Goal: Information Seeking & Learning: Learn about a topic

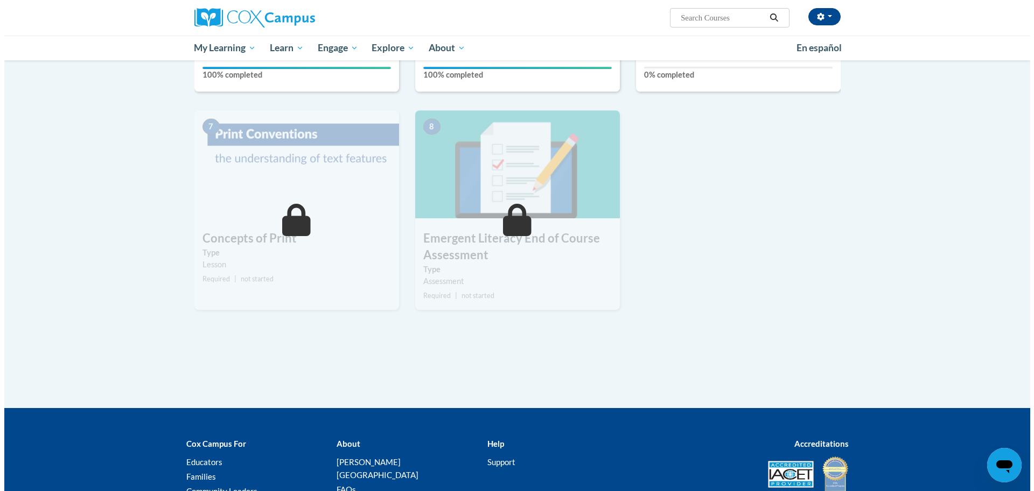
scroll to position [593, 0]
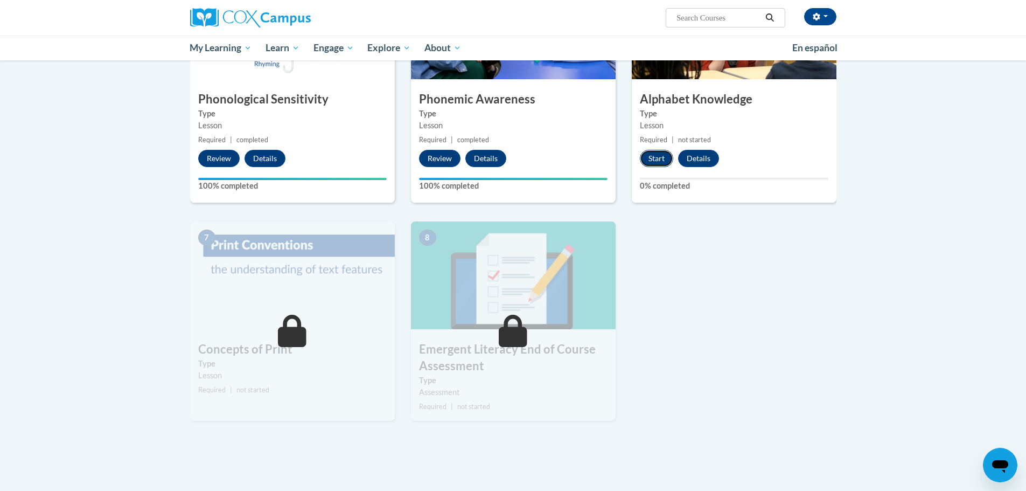
click at [662, 160] on button "Start" at bounding box center [656, 158] width 33 height 17
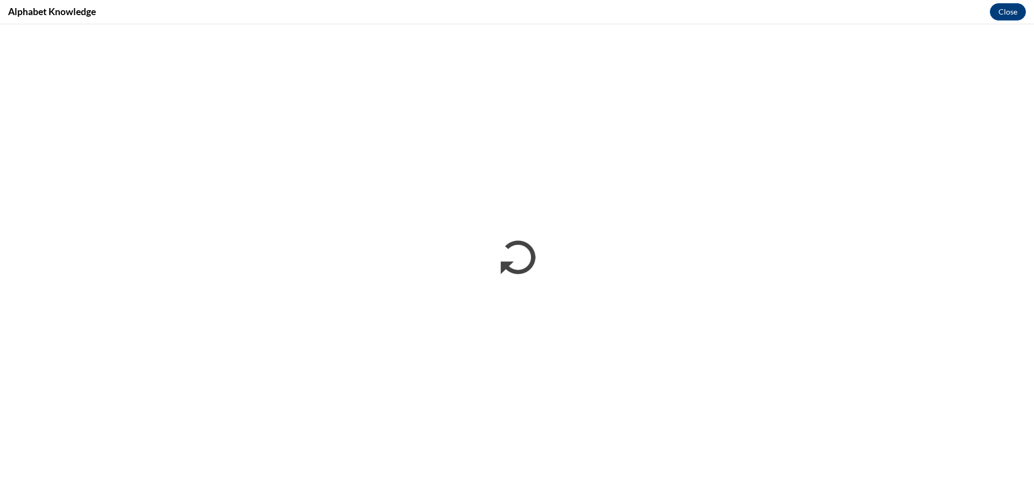
scroll to position [0, 0]
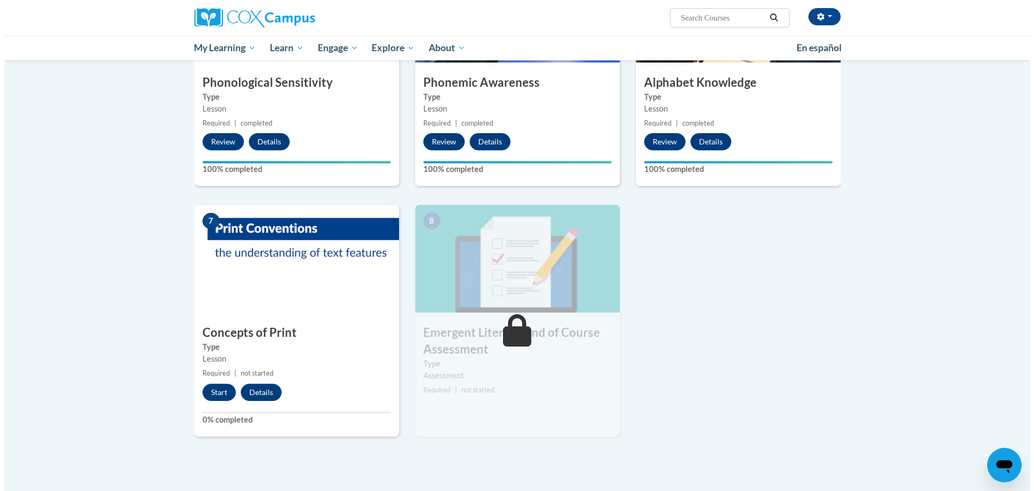
scroll to position [754, 0]
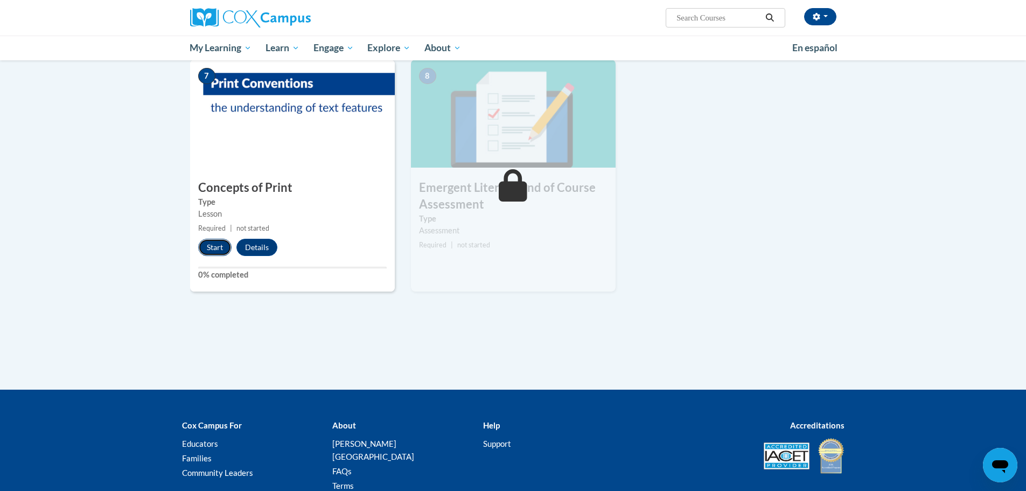
click at [208, 245] on button "Start" at bounding box center [214, 247] width 33 height 17
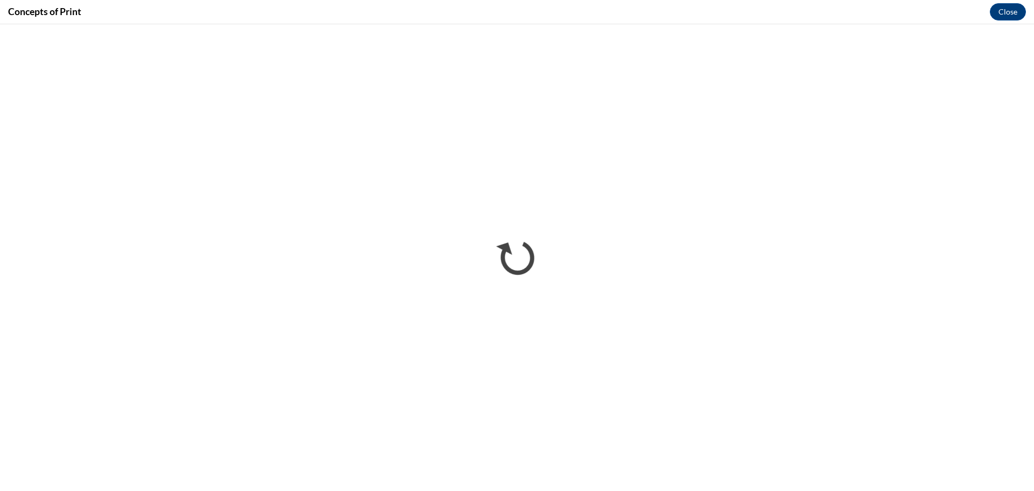
scroll to position [0, 0]
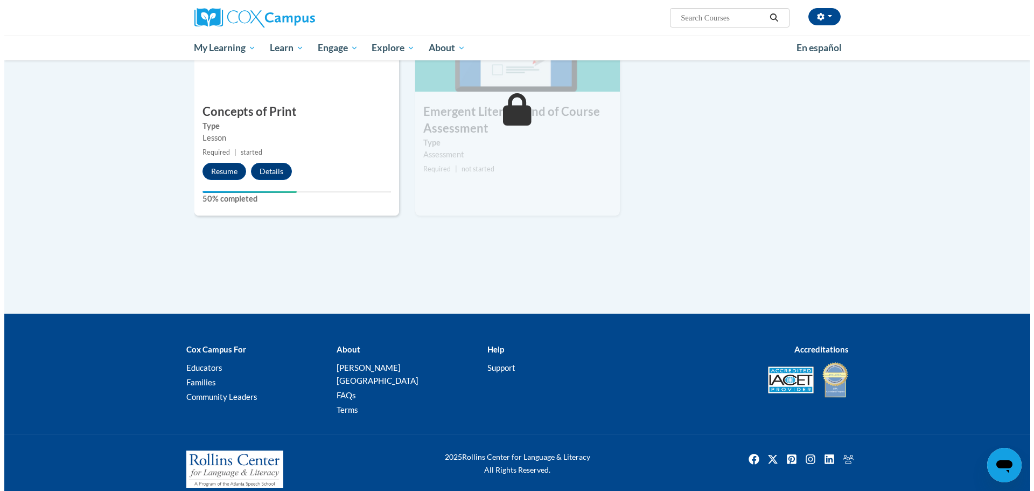
scroll to position [754, 0]
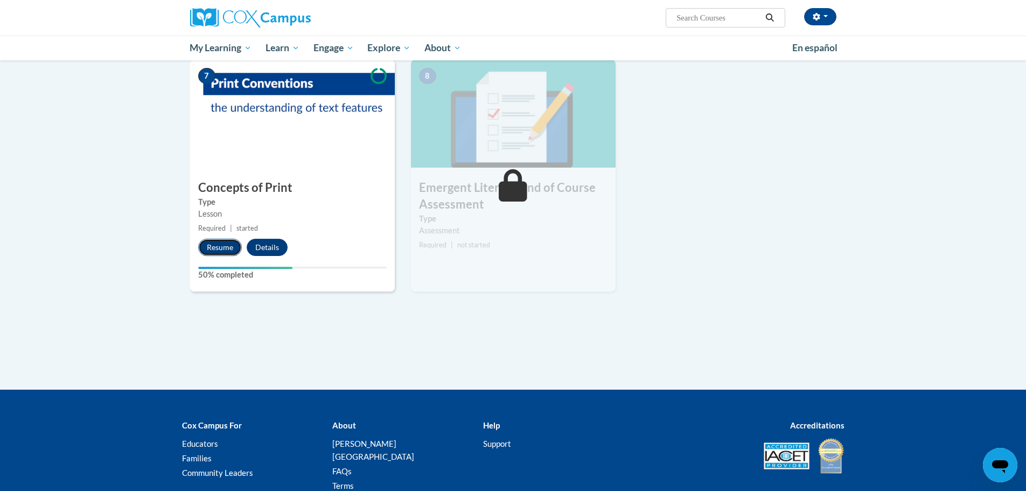
click at [230, 248] on button "Resume" at bounding box center [220, 247] width 44 height 17
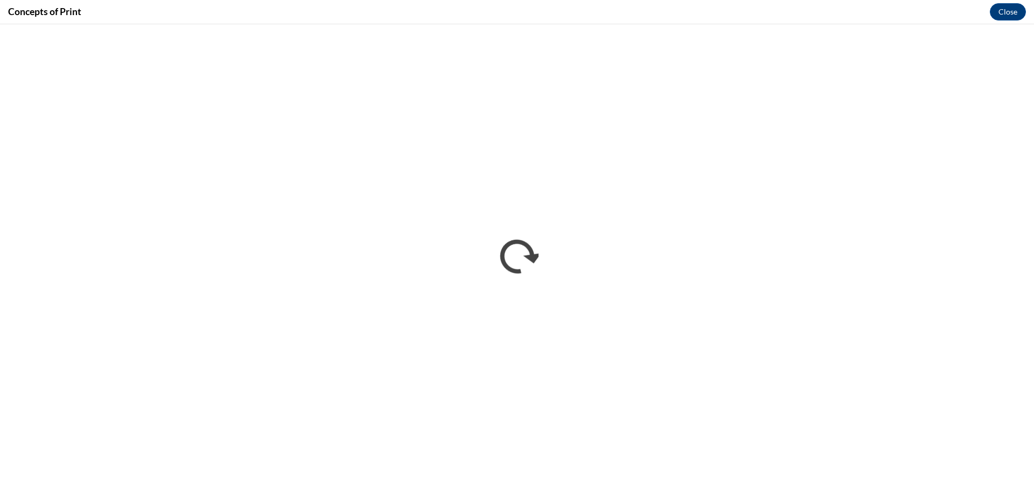
scroll to position [0, 0]
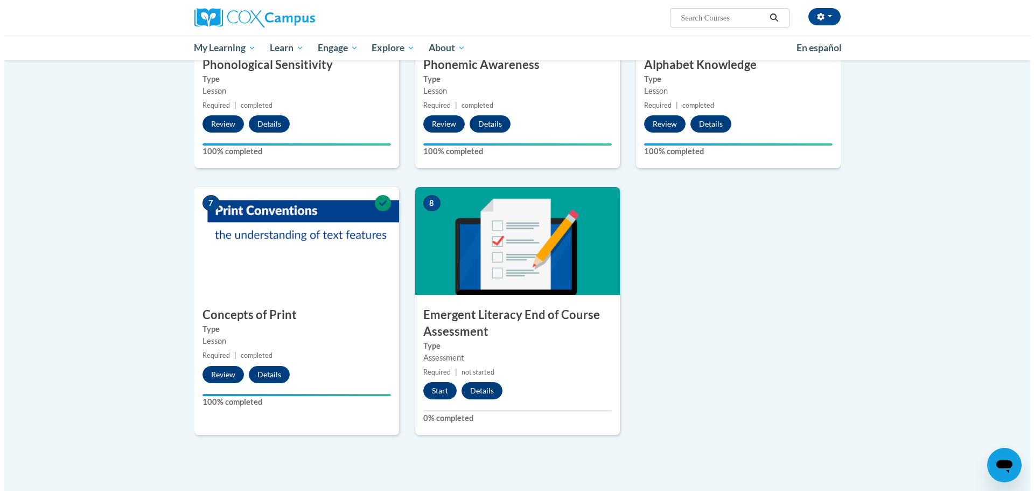
scroll to position [700, 0]
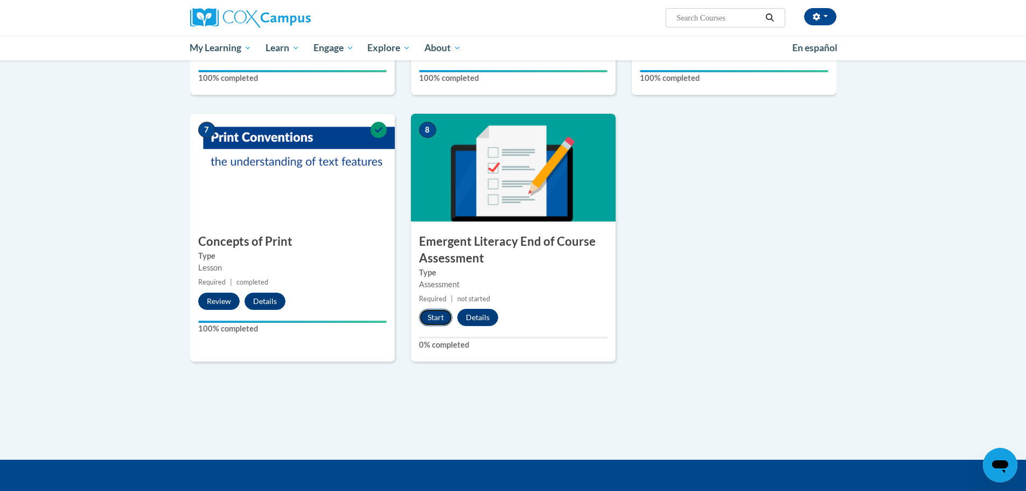
click at [436, 314] on button "Start" at bounding box center [435, 317] width 33 height 17
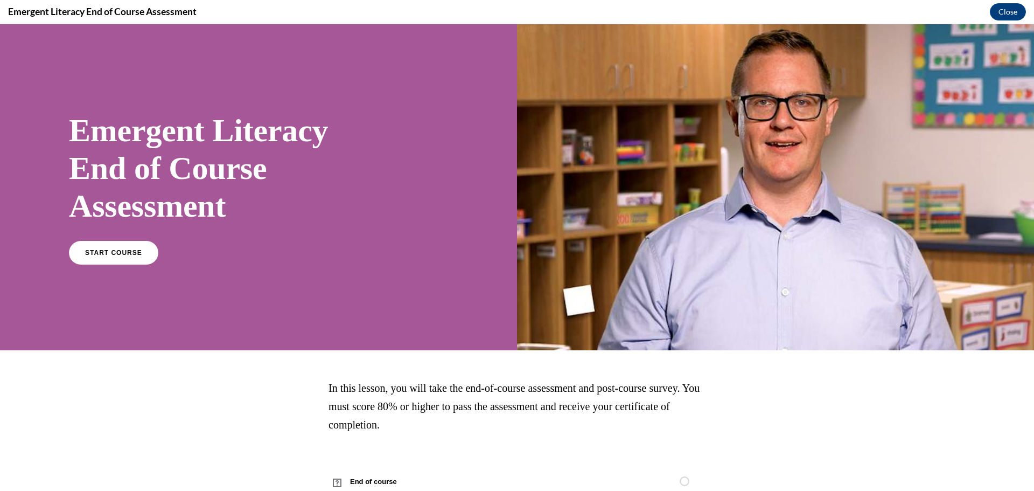
scroll to position [35, 0]
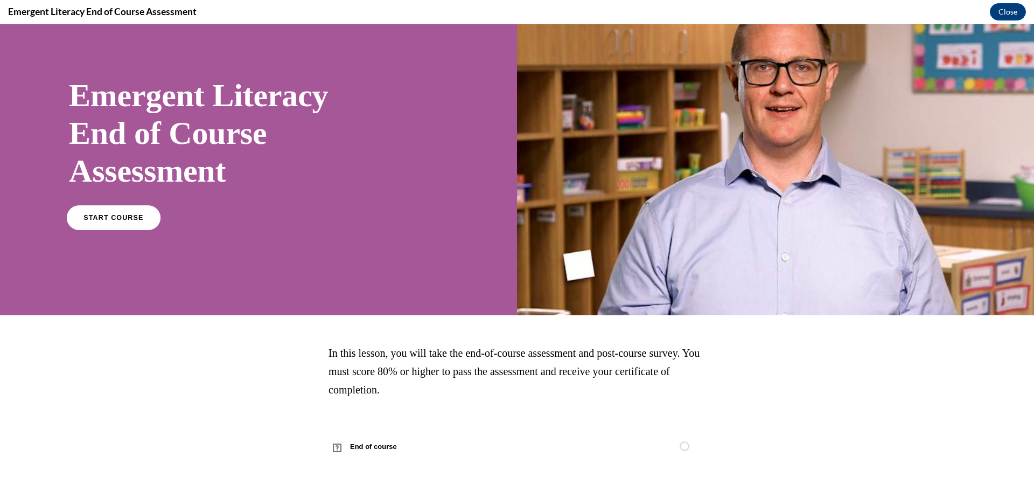
click at [117, 220] on span "START COURSE" at bounding box center [114, 218] width 60 height 8
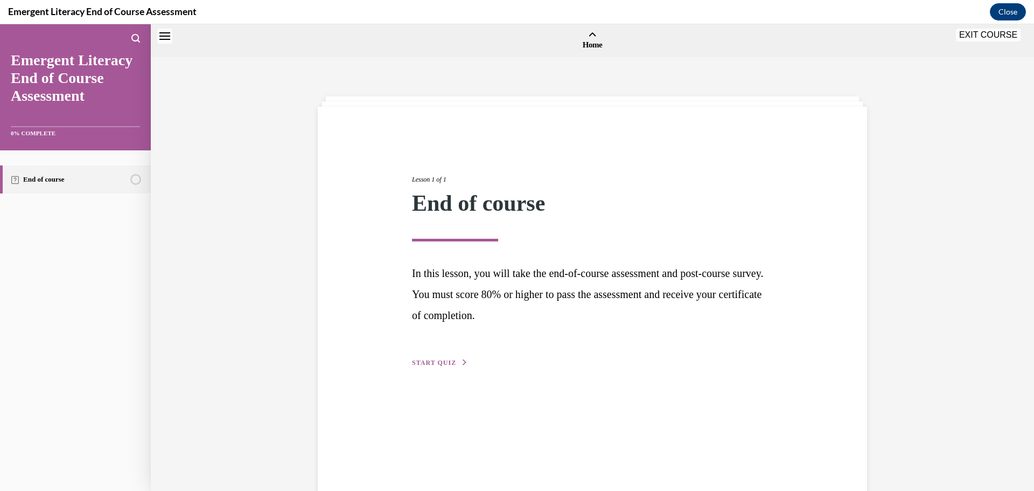
scroll to position [33, 0]
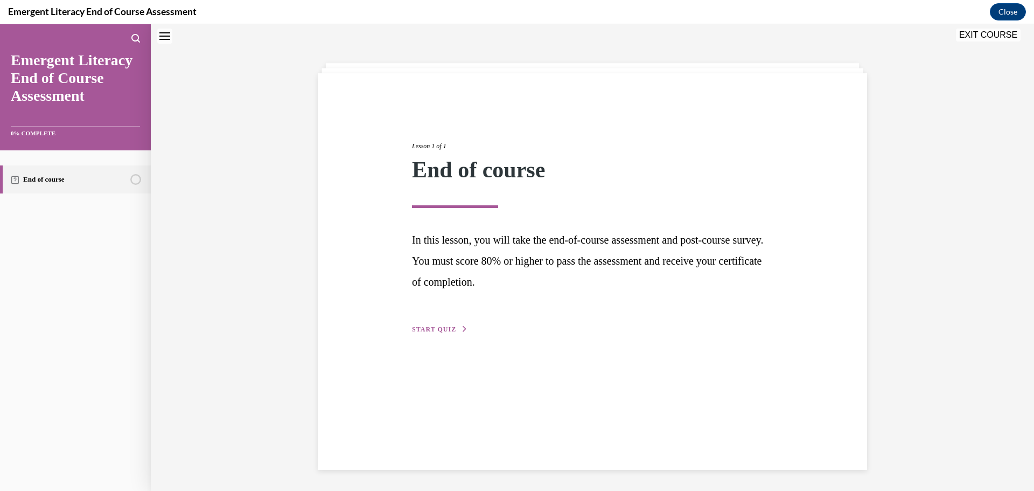
click at [462, 328] on icon "button" at bounding box center [465, 329] width 6 height 6
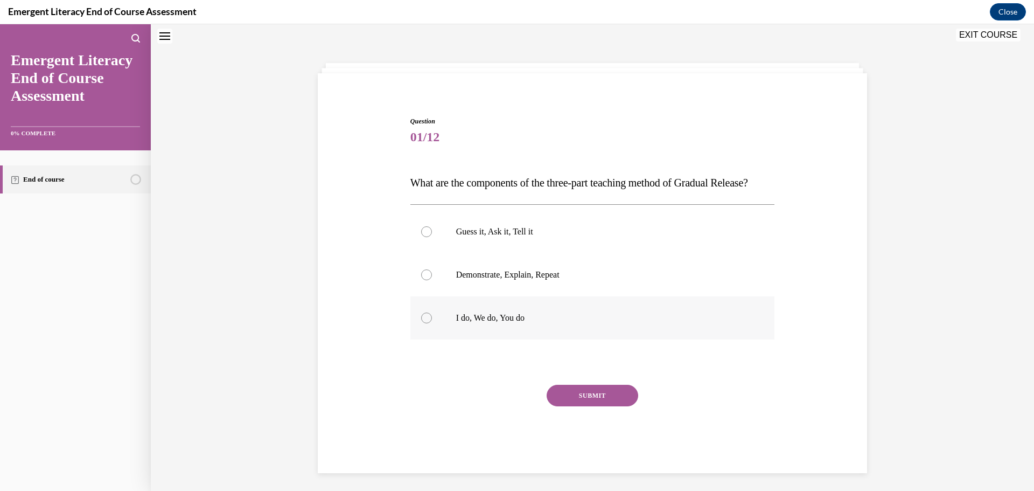
click at [421, 323] on div at bounding box center [426, 317] width 11 height 11
click at [421, 323] on input "I do, We do, You do" at bounding box center [426, 317] width 11 height 11
radio input "true"
click at [586, 406] on button "SUBMIT" at bounding box center [593, 396] width 92 height 22
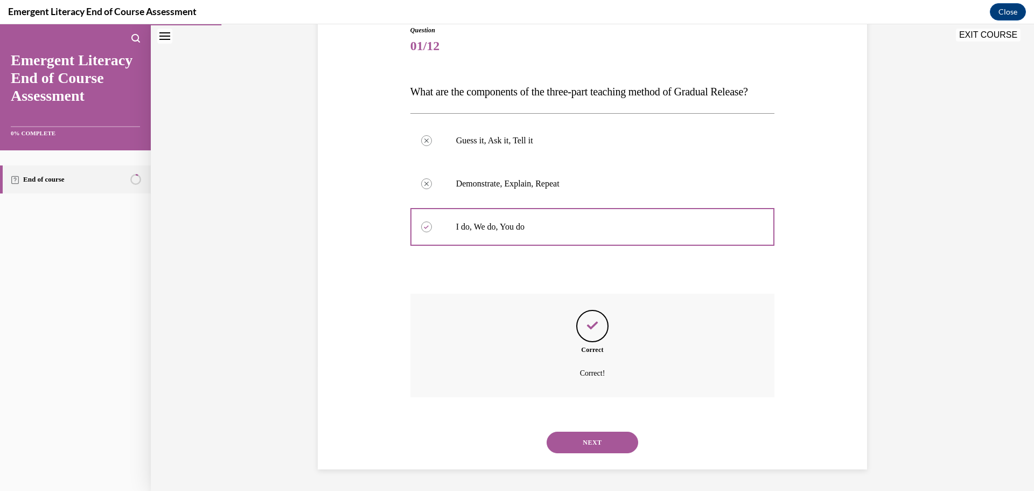
scroll to position [146, 0]
click at [595, 444] on button "NEXT" at bounding box center [593, 443] width 92 height 22
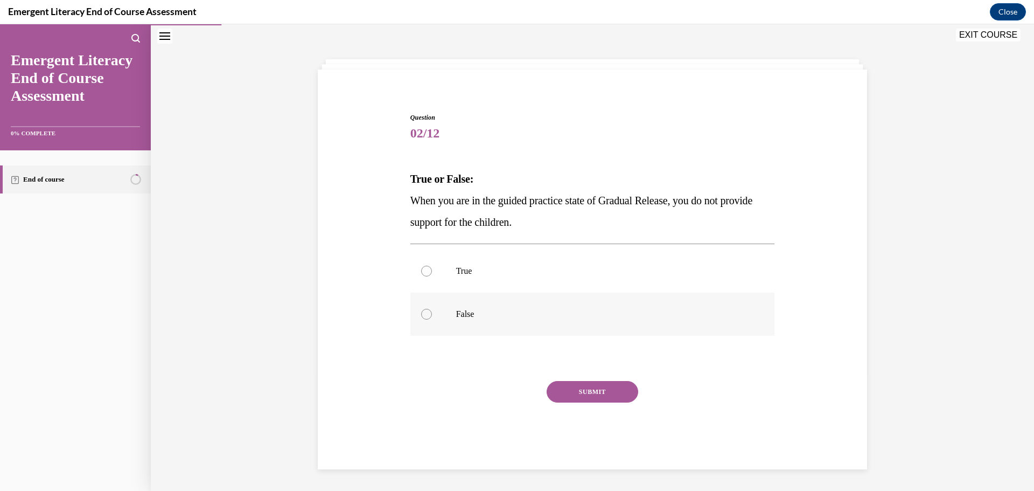
click at [422, 313] on div at bounding box center [426, 314] width 11 height 11
click at [422, 313] on input "False" at bounding box center [426, 314] width 11 height 11
radio input "true"
click at [583, 394] on button "SUBMIT" at bounding box center [593, 392] width 92 height 22
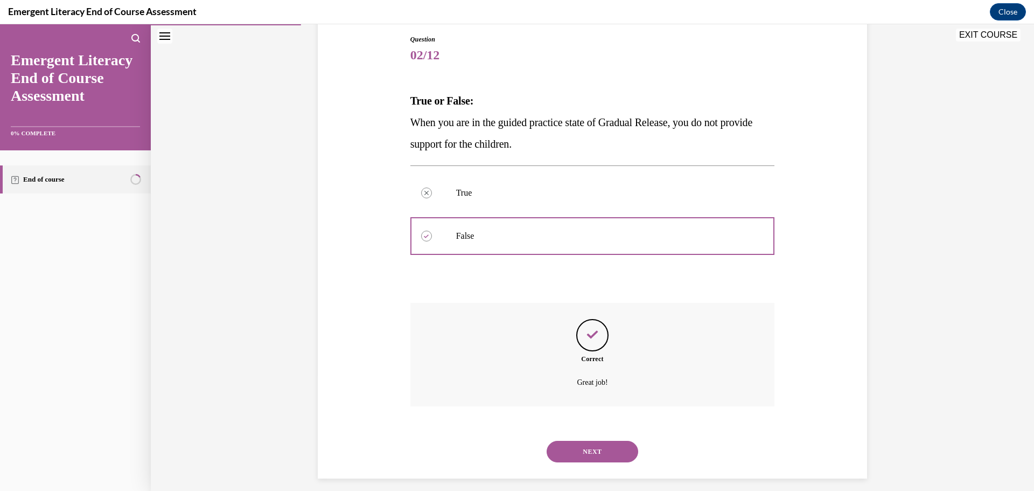
scroll to position [124, 0]
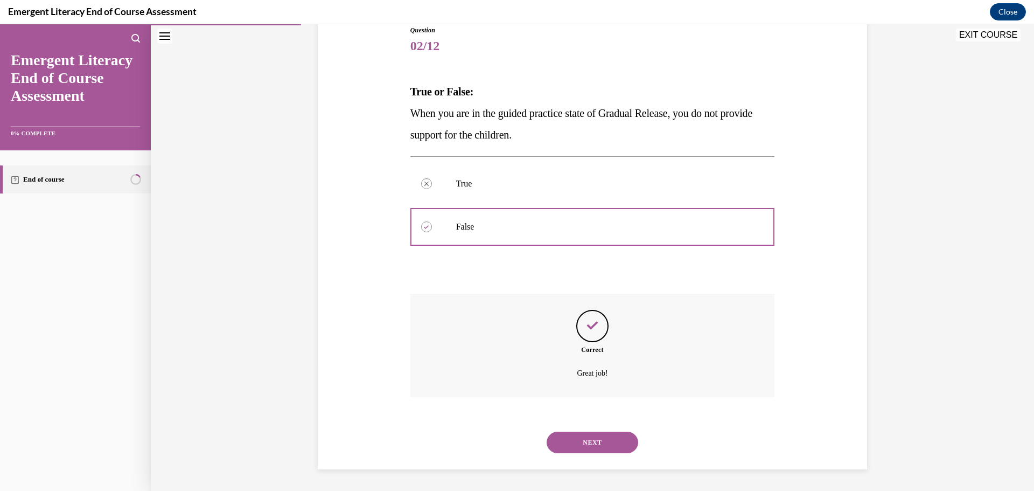
click at [593, 447] on button "NEXT" at bounding box center [593, 443] width 92 height 22
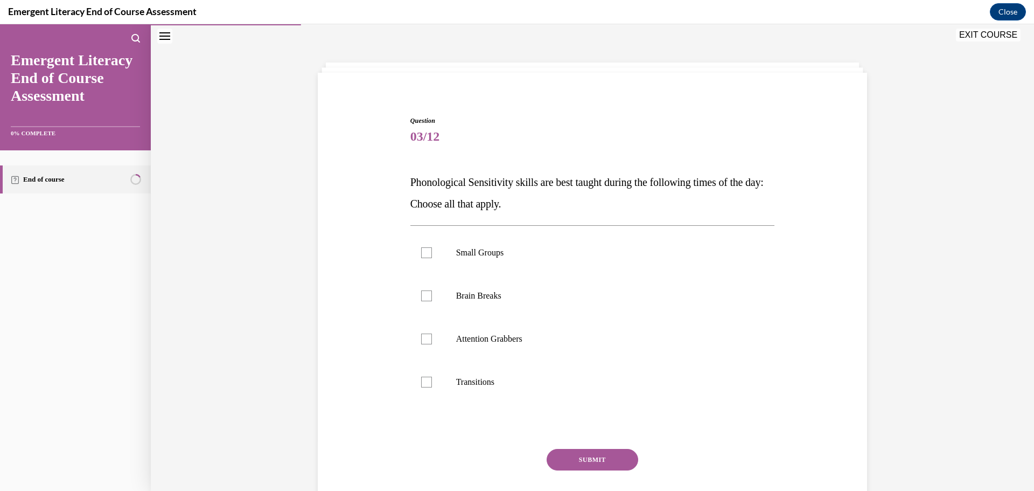
scroll to position [37, 0]
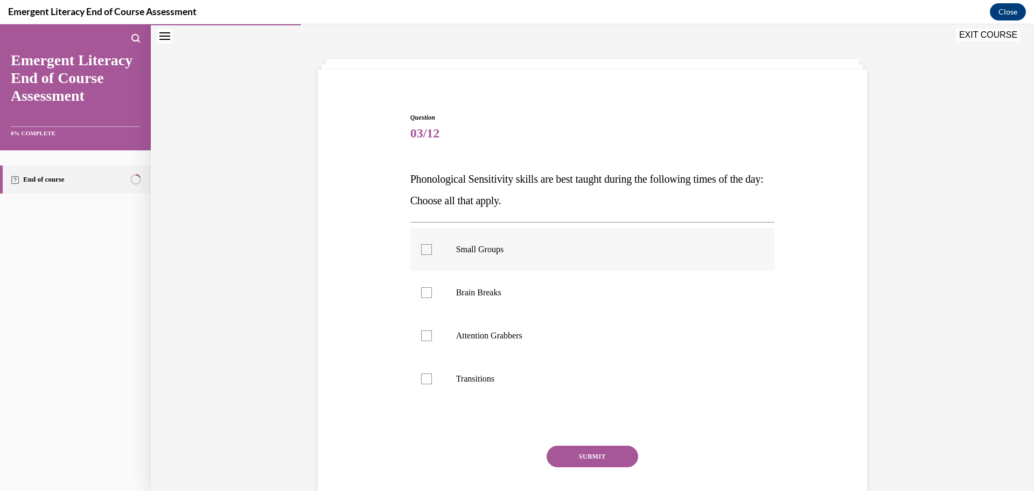
drag, startPoint x: 424, startPoint y: 251, endPoint x: 427, endPoint y: 256, distance: 5.8
click at [424, 251] on div at bounding box center [426, 249] width 11 height 11
click at [424, 251] on input "Small Groups" at bounding box center [426, 249] width 11 height 11
checkbox input "true"
click at [421, 332] on div at bounding box center [426, 335] width 11 height 11
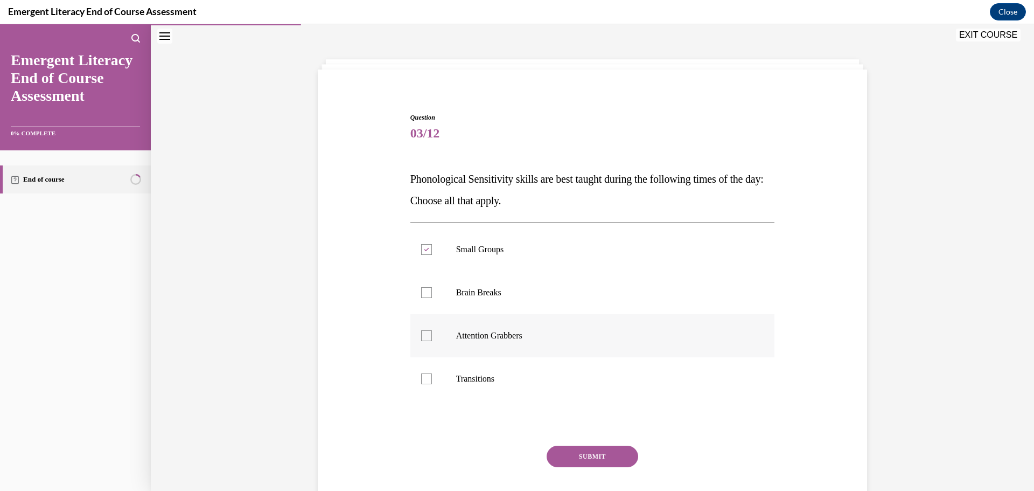
click at [421, 332] on input "Attention Grabbers" at bounding box center [426, 335] width 11 height 11
checkbox input "true"
click at [422, 289] on div at bounding box center [426, 292] width 11 height 11
click at [422, 289] on input "Brain Breaks" at bounding box center [426, 292] width 11 height 11
checkbox input "true"
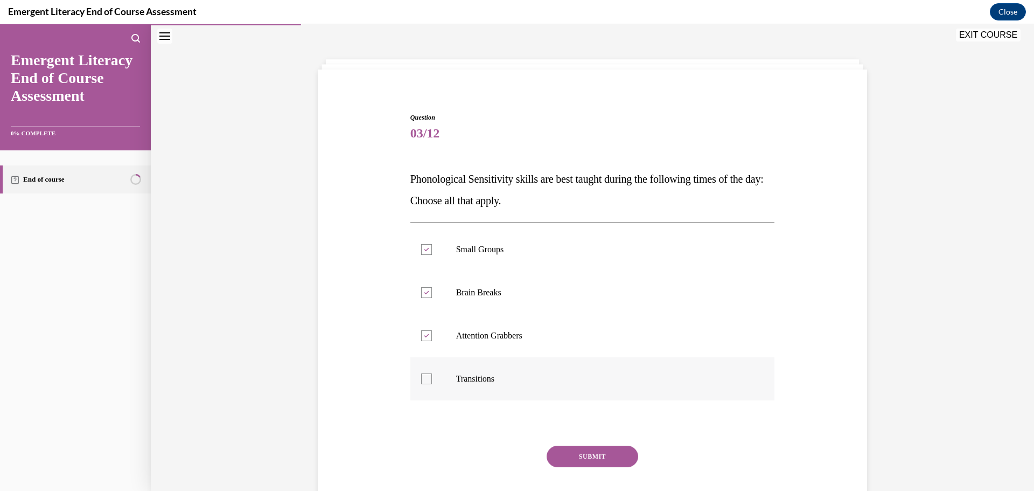
click at [425, 376] on div at bounding box center [426, 378] width 11 height 11
click at [425, 376] on input "Transitions" at bounding box center [426, 378] width 11 height 11
checkbox input "true"
click at [590, 456] on button "SUBMIT" at bounding box center [593, 457] width 92 height 22
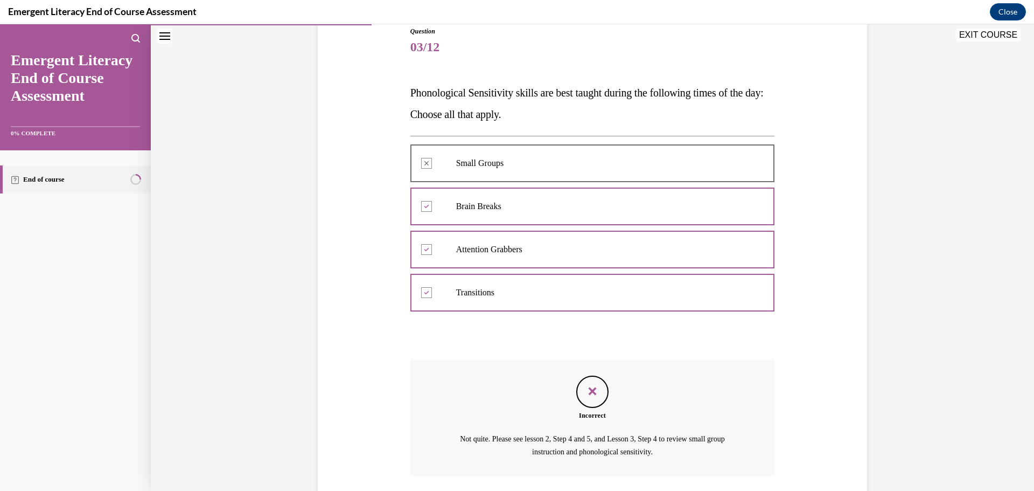
scroll to position [202, 0]
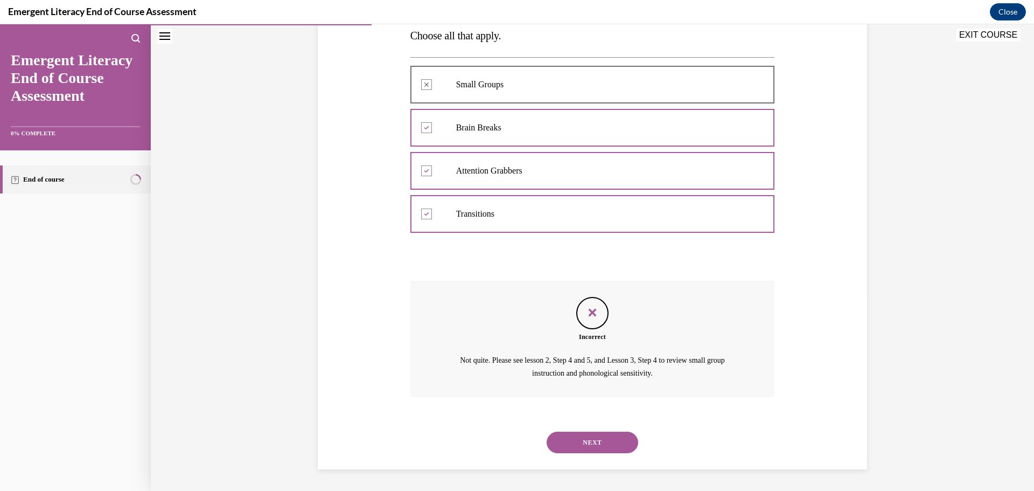
click at [600, 440] on button "NEXT" at bounding box center [593, 443] width 92 height 22
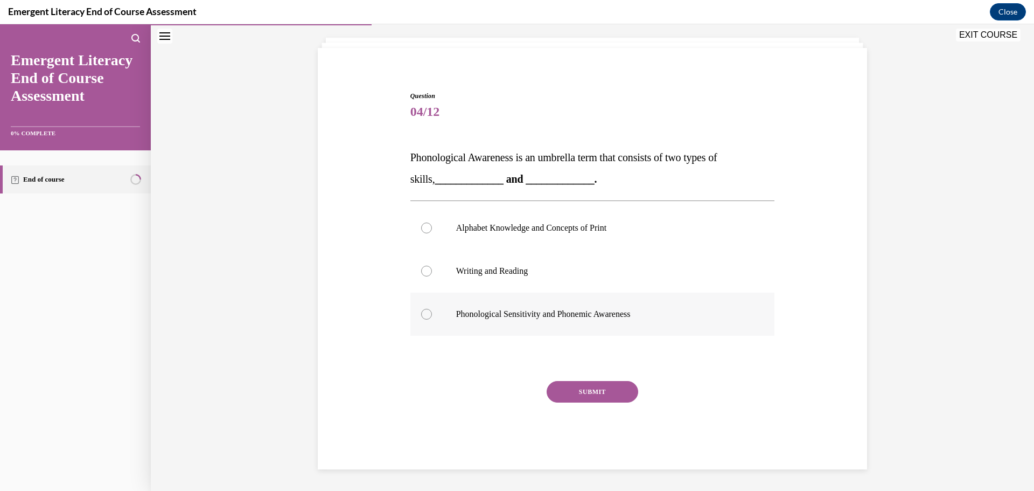
click at [422, 314] on div at bounding box center [426, 314] width 11 height 11
click at [422, 314] on input "Phonological Sensitivity and Phonemic Awareness" at bounding box center [426, 314] width 11 height 11
radio input "true"
click at [576, 396] on button "SUBMIT" at bounding box center [593, 392] width 92 height 22
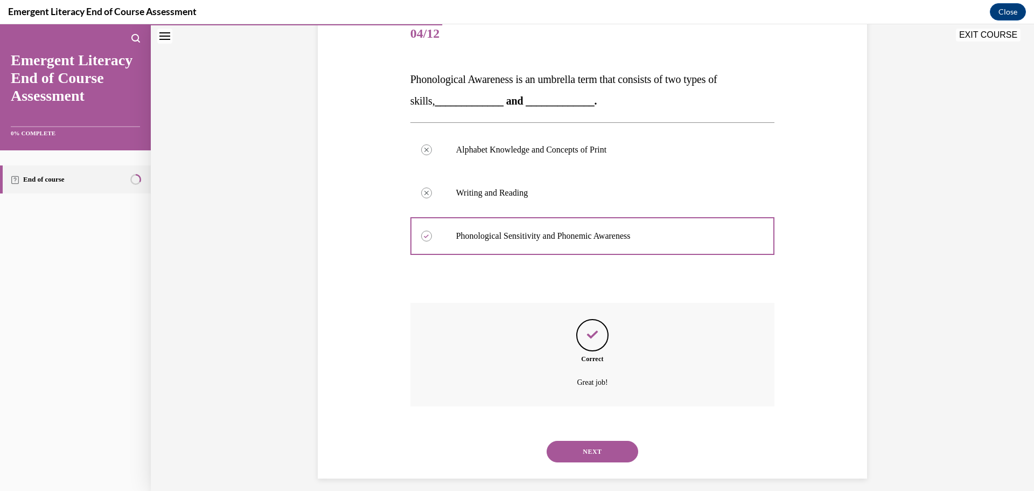
scroll to position [146, 0]
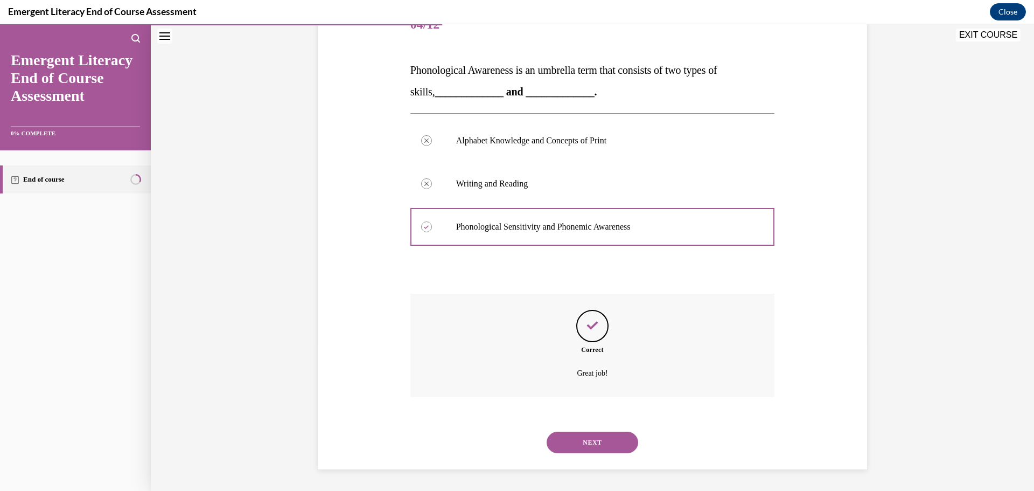
click at [607, 437] on button "NEXT" at bounding box center [593, 443] width 92 height 22
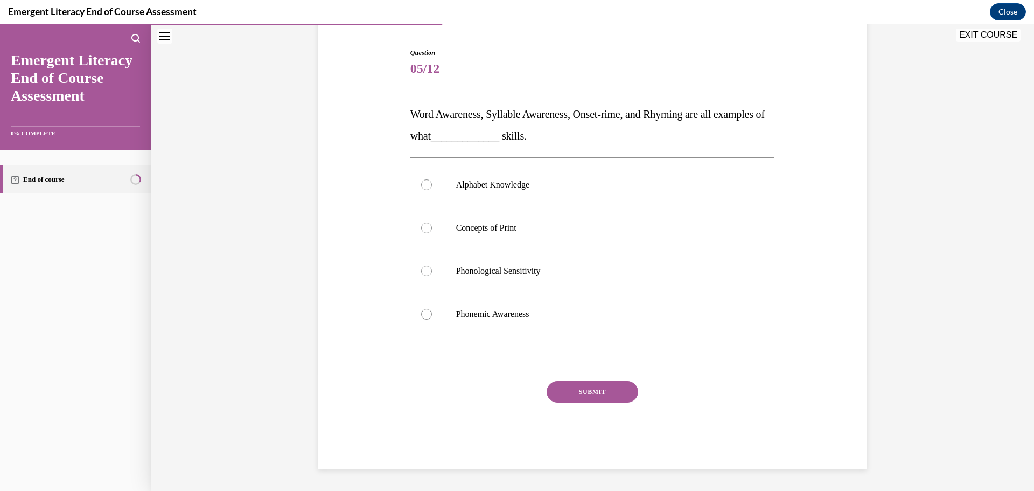
scroll to position [102, 0]
click at [421, 274] on div at bounding box center [426, 271] width 11 height 11
click at [421, 274] on input "Phonological Sensitivity" at bounding box center [426, 271] width 11 height 11
radio input "true"
click at [577, 388] on button "SUBMIT" at bounding box center [593, 392] width 92 height 22
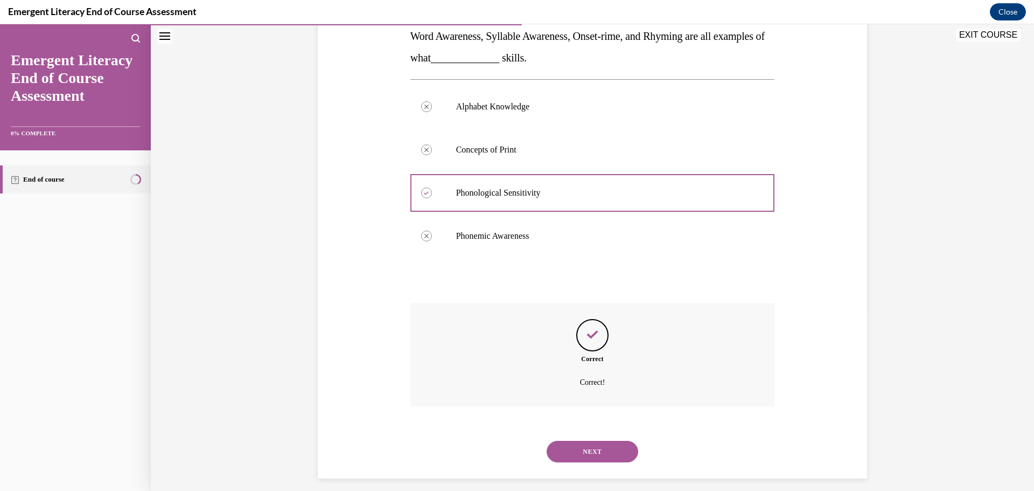
scroll to position [189, 0]
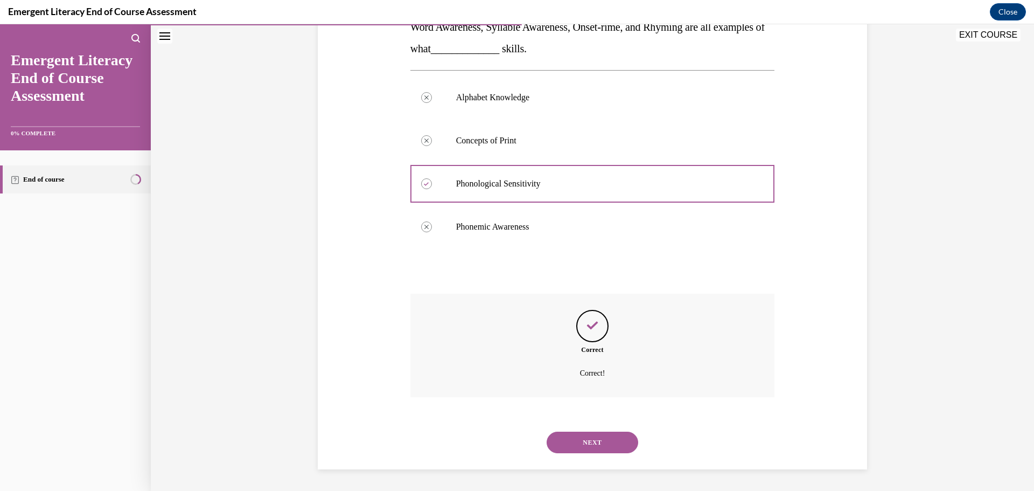
click at [585, 436] on button "NEXT" at bounding box center [593, 443] width 92 height 22
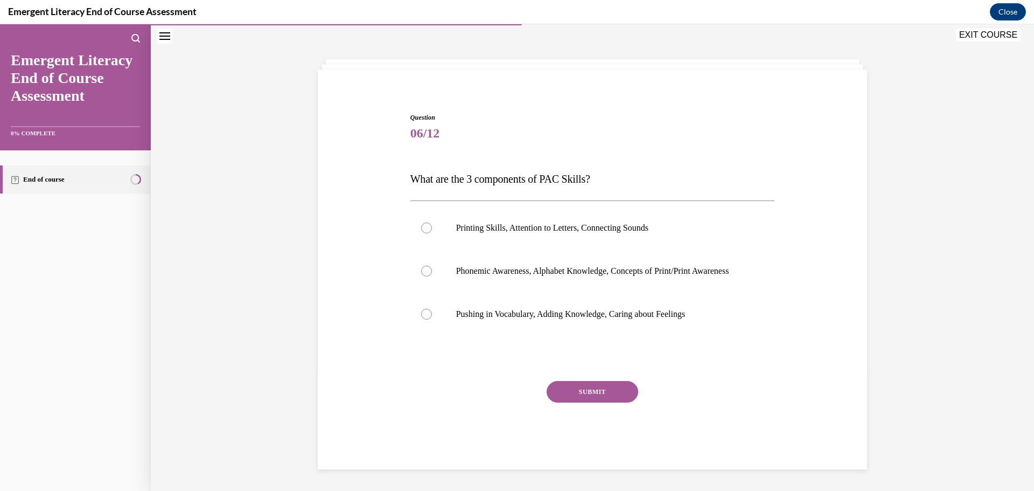
scroll to position [48, 0]
click at [423, 266] on div at bounding box center [426, 271] width 11 height 11
click at [423, 266] on input "Phonemic Awareness, Alphabet Knowledge, Concepts of Print/Print Awareness" at bounding box center [426, 271] width 11 height 11
radio input "true"
click at [604, 387] on button "SUBMIT" at bounding box center [593, 392] width 92 height 22
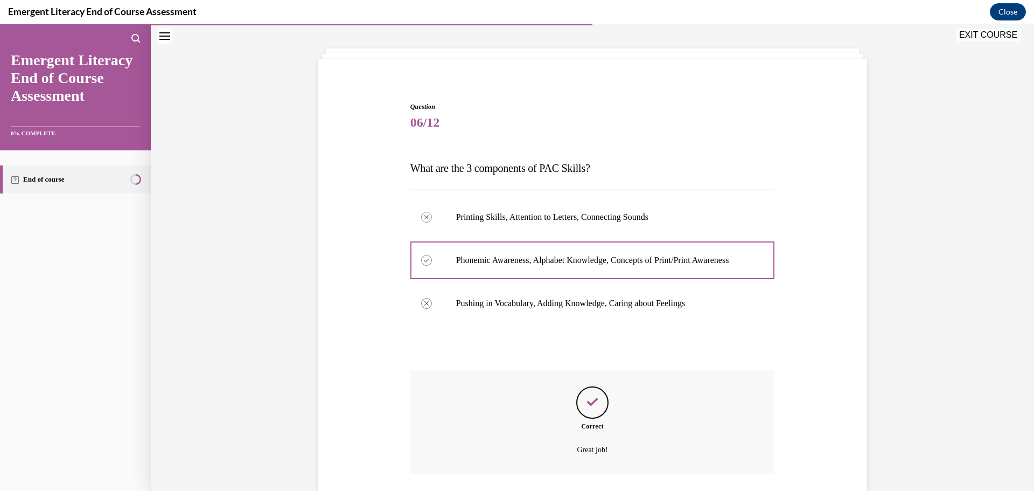
scroll to position [135, 0]
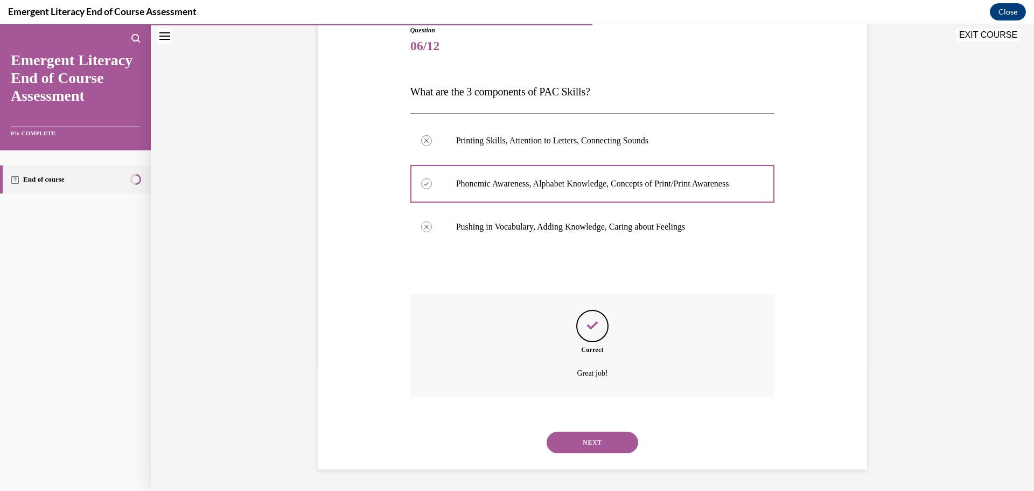
click at [598, 442] on button "NEXT" at bounding box center [593, 443] width 92 height 22
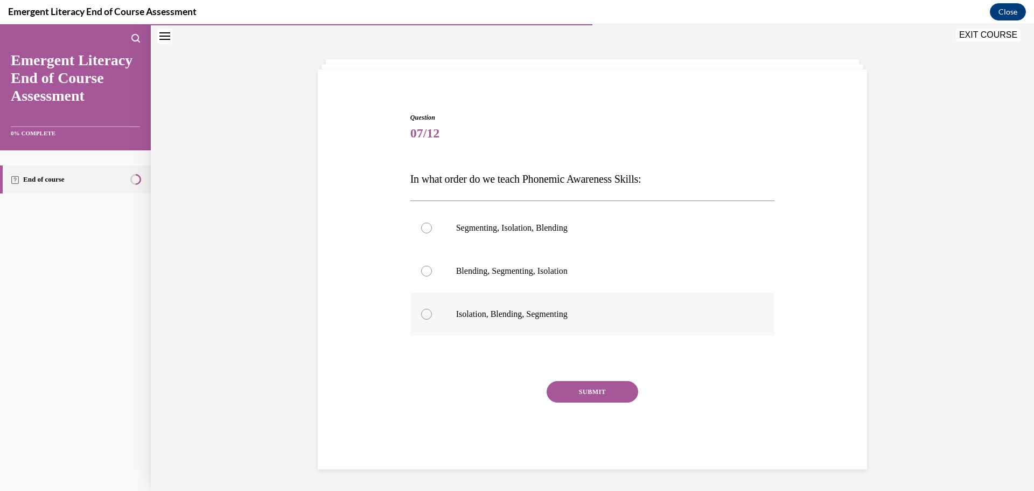
click at [421, 316] on div at bounding box center [426, 314] width 11 height 11
click at [421, 316] on input "Isolation, Blending, Segmenting" at bounding box center [426, 314] width 11 height 11
radio input "true"
click at [569, 393] on button "SUBMIT" at bounding box center [593, 392] width 92 height 22
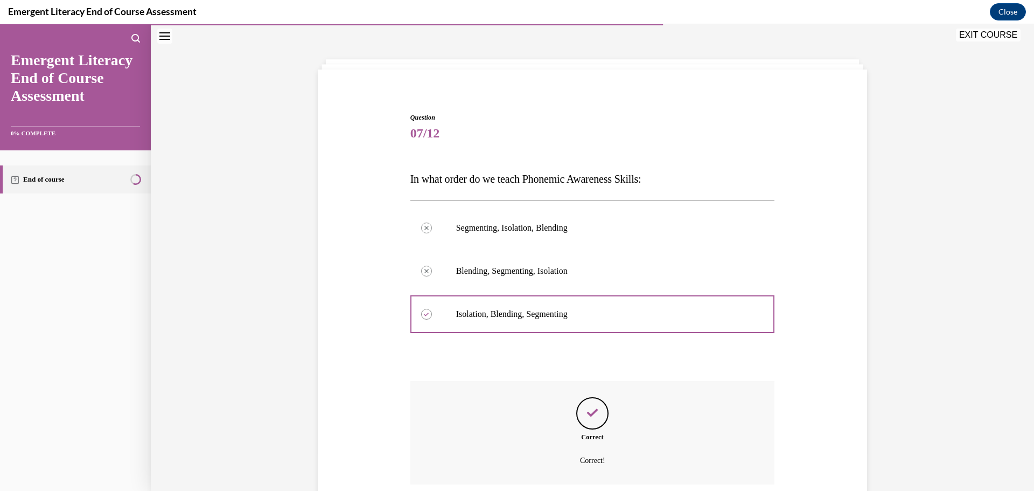
scroll to position [124, 0]
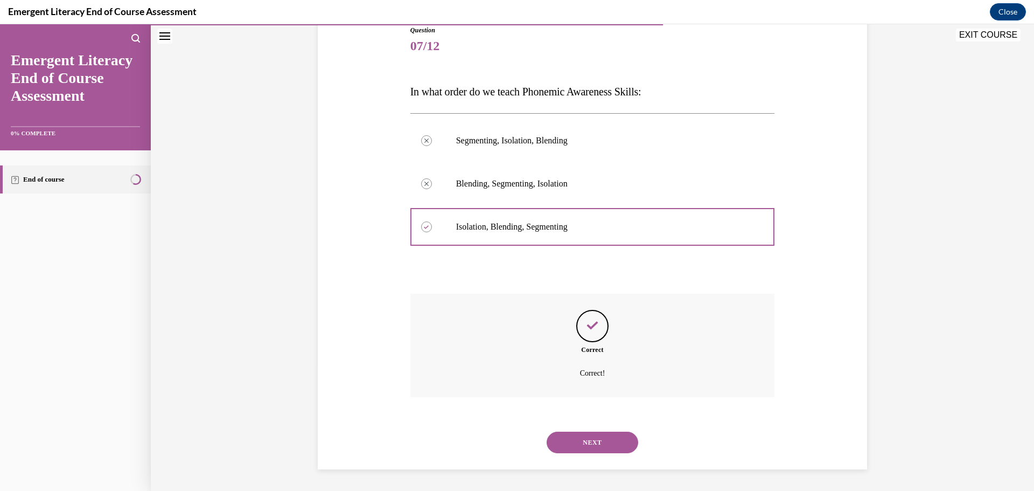
click at [600, 439] on button "NEXT" at bounding box center [593, 443] width 92 height 22
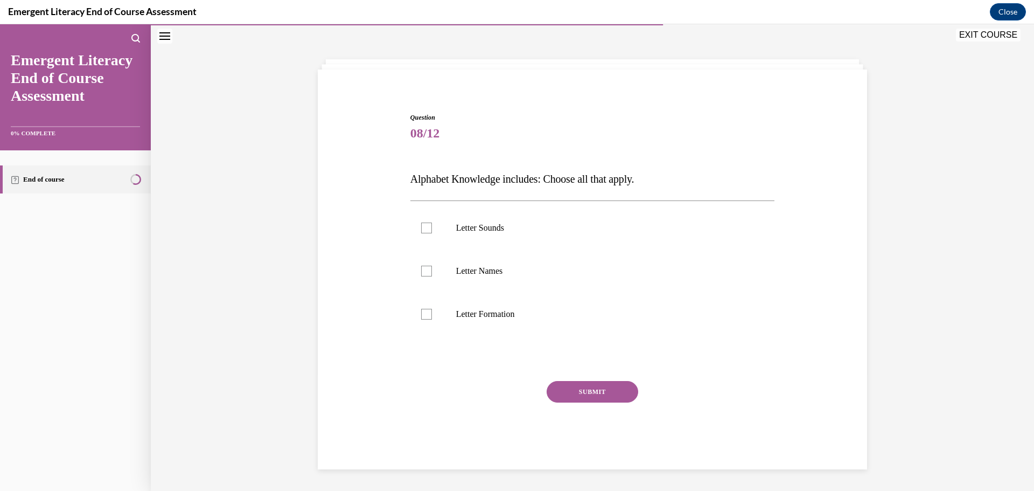
scroll to position [37, 0]
click at [422, 226] on div at bounding box center [426, 228] width 11 height 11
click at [422, 226] on input "Letter Sounds" at bounding box center [426, 228] width 11 height 11
checkbox input "true"
click at [423, 269] on div at bounding box center [426, 271] width 11 height 11
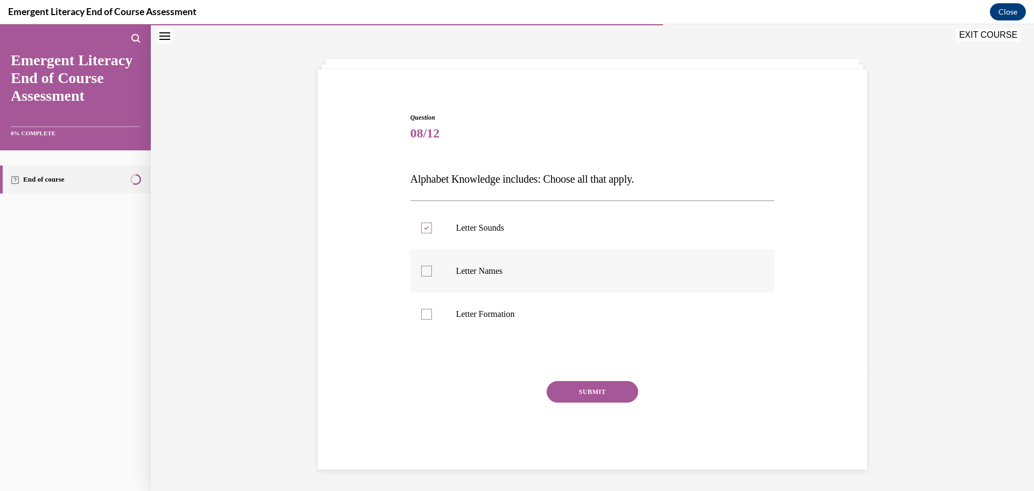
click at [423, 269] on input "Letter Names" at bounding box center [426, 271] width 11 height 11
checkbox input "true"
click at [426, 316] on div at bounding box center [426, 314] width 11 height 11
click at [426, 316] on input "Letter Formation" at bounding box center [426, 314] width 11 height 11
checkbox input "true"
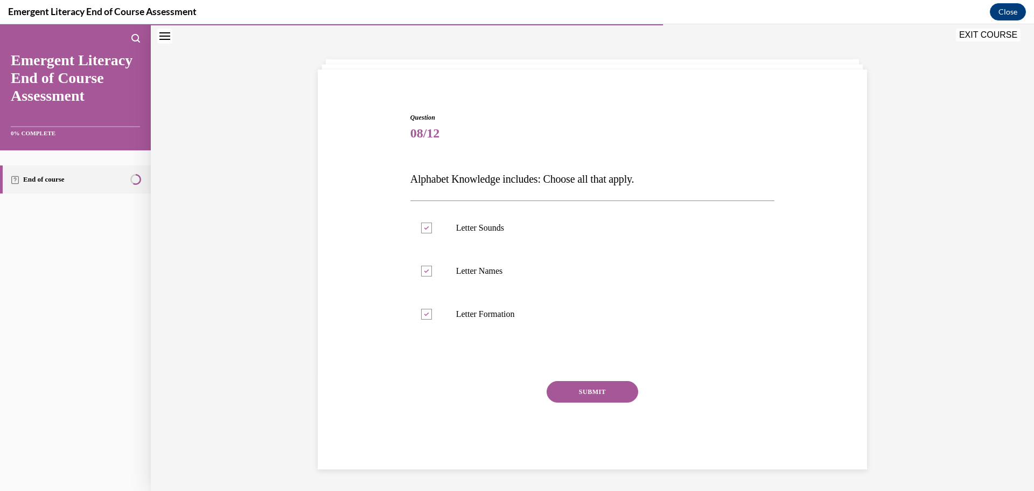
click at [591, 392] on button "SUBMIT" at bounding box center [593, 392] width 92 height 22
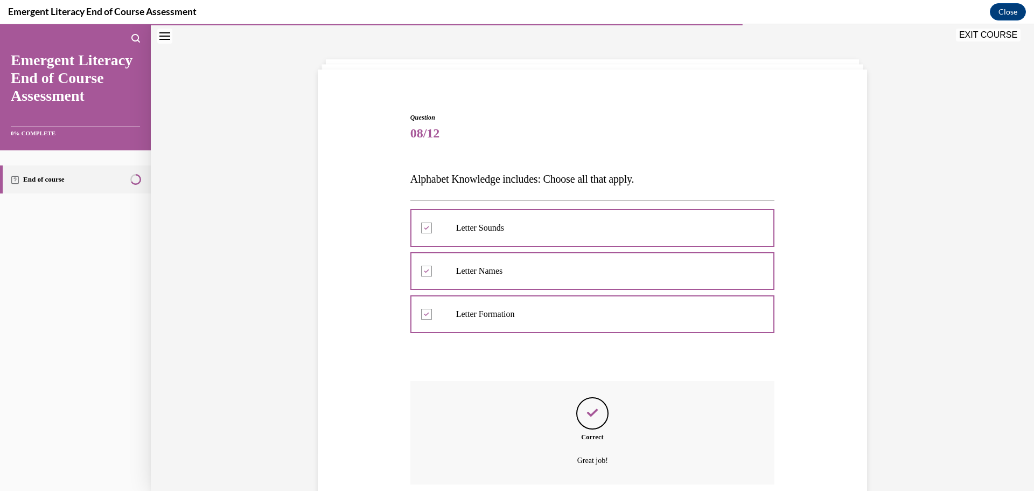
scroll to position [124, 0]
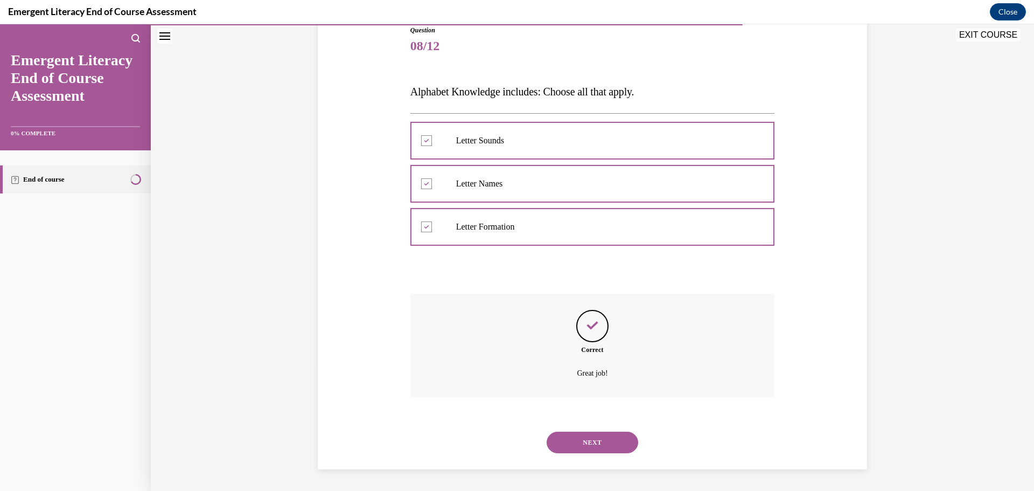
click at [603, 441] on button "NEXT" at bounding box center [593, 443] width 92 height 22
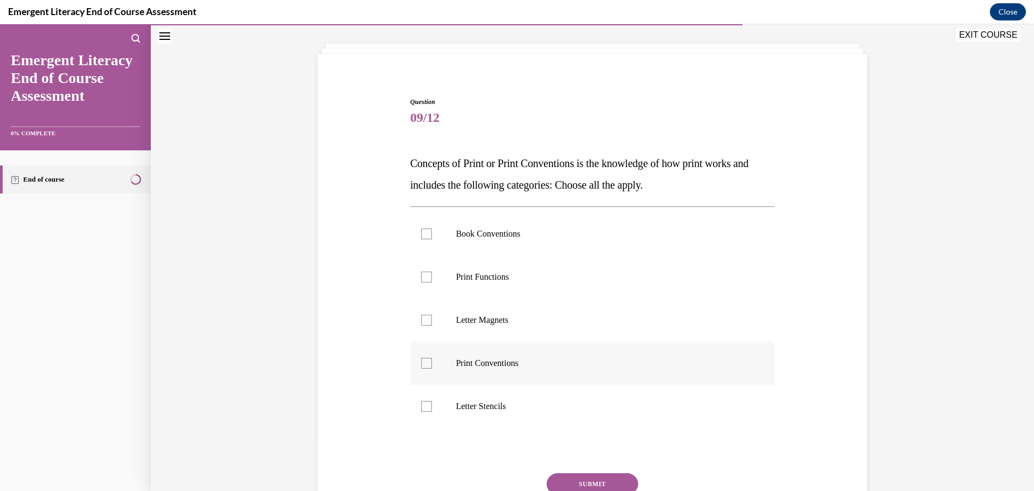
scroll to position [56, 0]
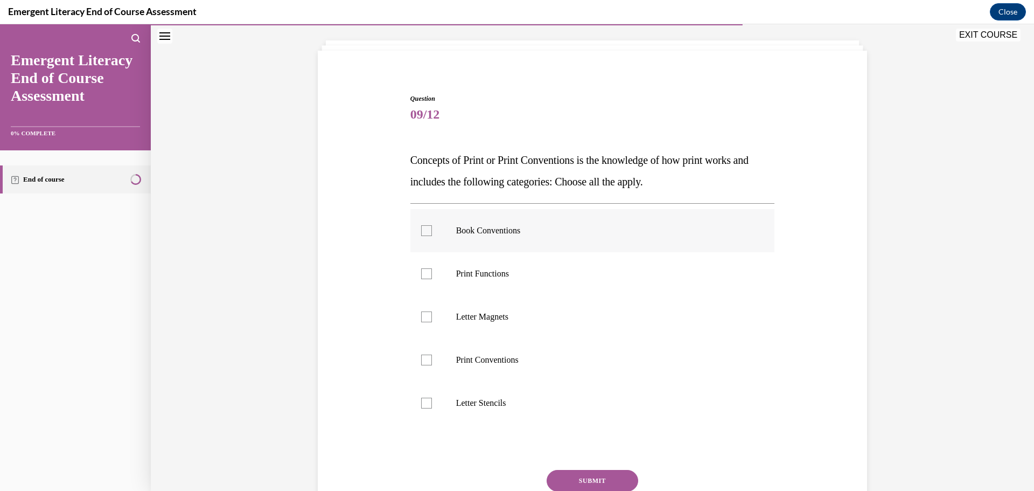
click at [424, 231] on div at bounding box center [426, 230] width 11 height 11
click at [424, 231] on input "Book Conventions" at bounding box center [426, 230] width 11 height 11
checkbox input "true"
click at [423, 274] on div at bounding box center [426, 273] width 11 height 11
click at [423, 274] on input "Print Functions" at bounding box center [426, 273] width 11 height 11
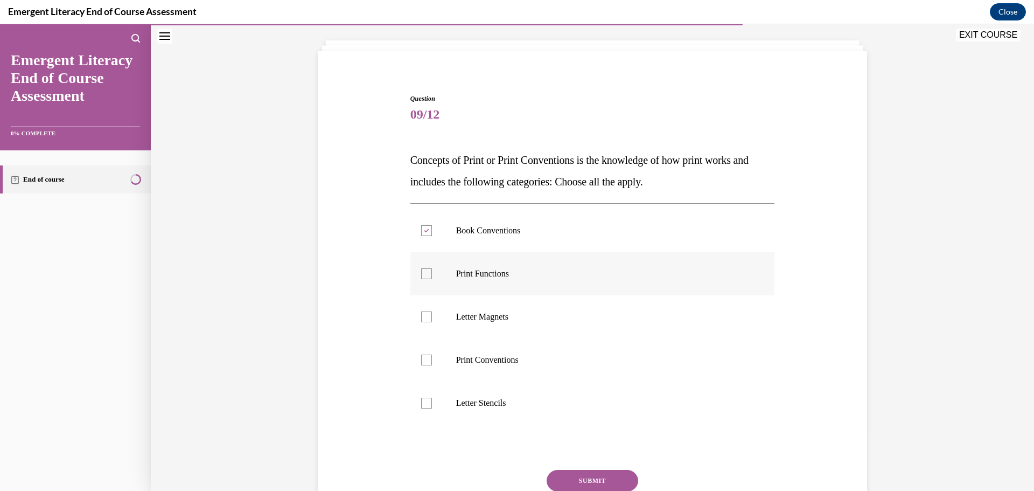
checkbox input "true"
click at [428, 355] on label "Print Conventions" at bounding box center [593, 359] width 365 height 43
click at [428, 355] on input "Print Conventions" at bounding box center [426, 360] width 11 height 11
checkbox input "true"
click at [579, 477] on button "SUBMIT" at bounding box center [593, 481] width 92 height 22
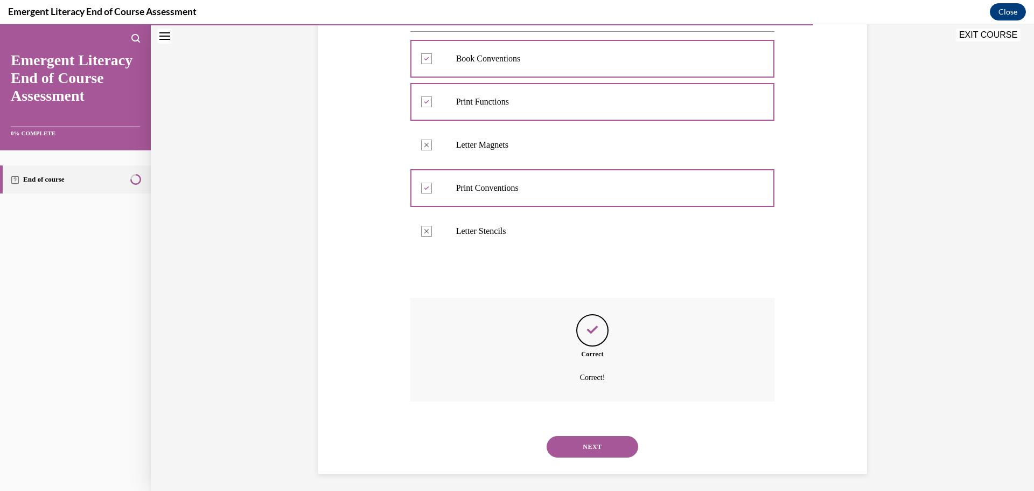
scroll to position [232, 0]
click at [611, 445] on button "NEXT" at bounding box center [593, 443] width 92 height 22
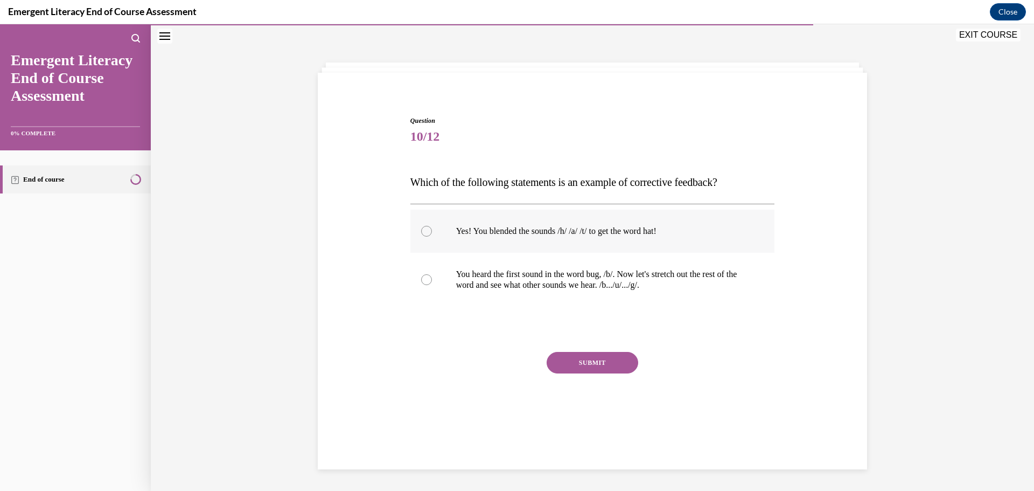
click at [423, 228] on div at bounding box center [426, 231] width 11 height 11
click at [423, 228] on input "Yes! You blended the sounds /h/ /a/ /t/ to get the word hat!" at bounding box center [426, 231] width 11 height 11
radio input "true"
click at [421, 282] on div at bounding box center [426, 279] width 11 height 11
click at [421, 282] on input "You heard the first sound in the word bug, /b/. Now let's stretch out the rest …" at bounding box center [426, 279] width 11 height 11
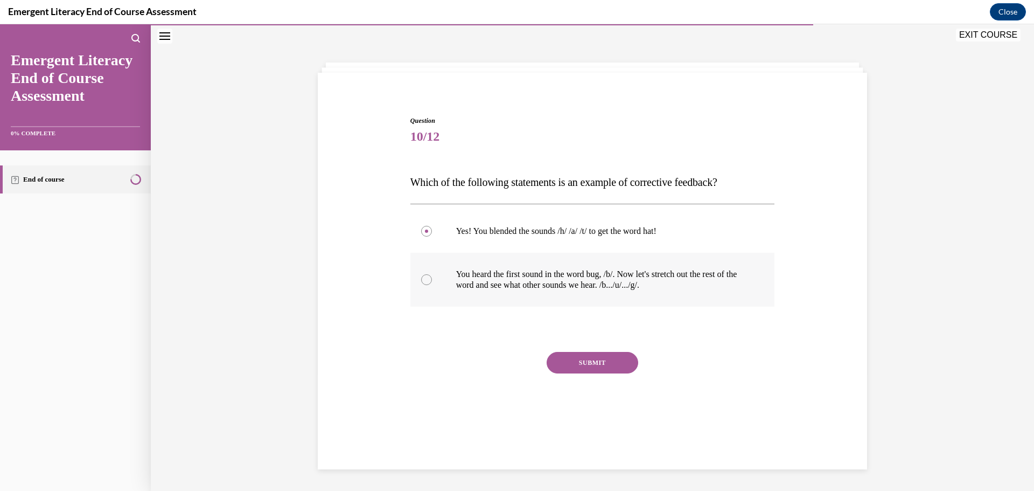
radio input "true"
click at [597, 361] on button "SUBMIT" at bounding box center [593, 363] width 92 height 22
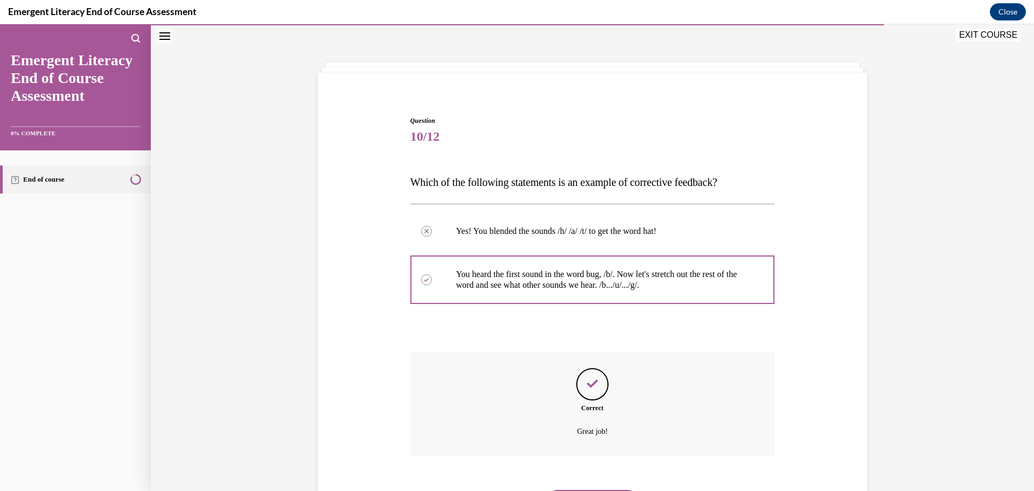
scroll to position [92, 0]
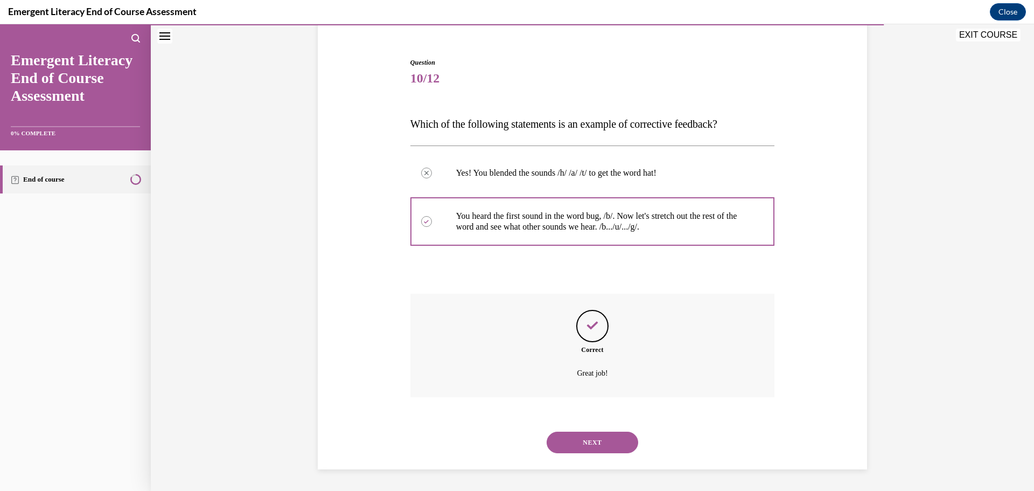
click at [587, 438] on button "NEXT" at bounding box center [593, 443] width 92 height 22
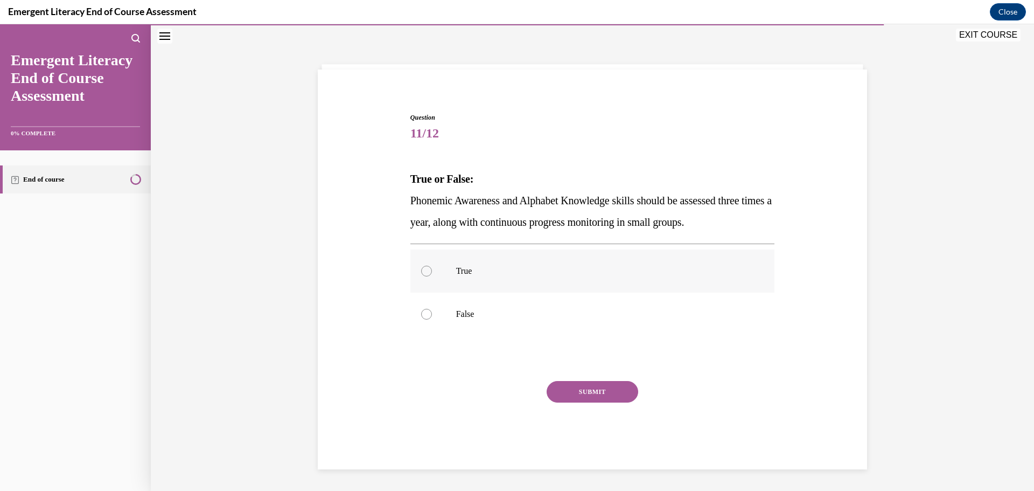
click at [424, 270] on div at bounding box center [426, 271] width 11 height 11
click at [424, 270] on input "True" at bounding box center [426, 271] width 11 height 11
radio input "true"
click at [589, 392] on button "SUBMIT" at bounding box center [593, 392] width 92 height 22
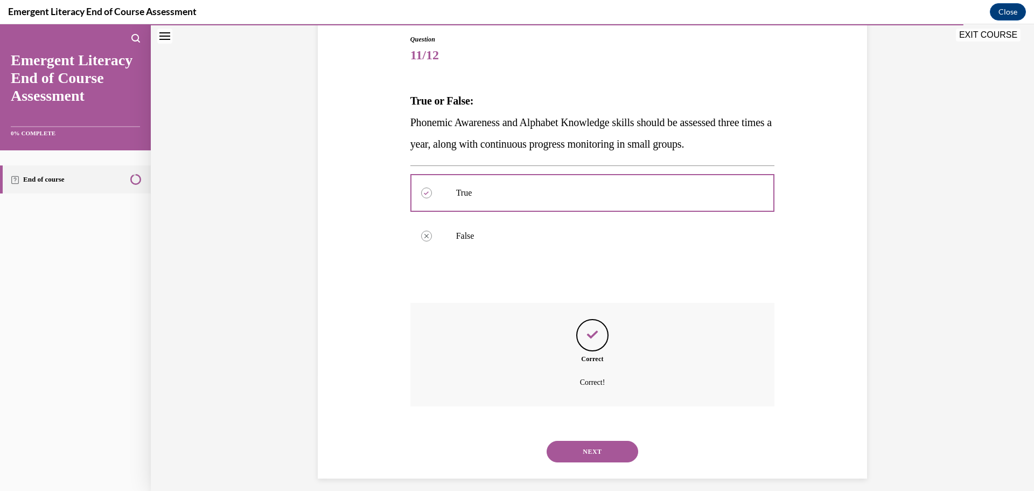
scroll to position [124, 0]
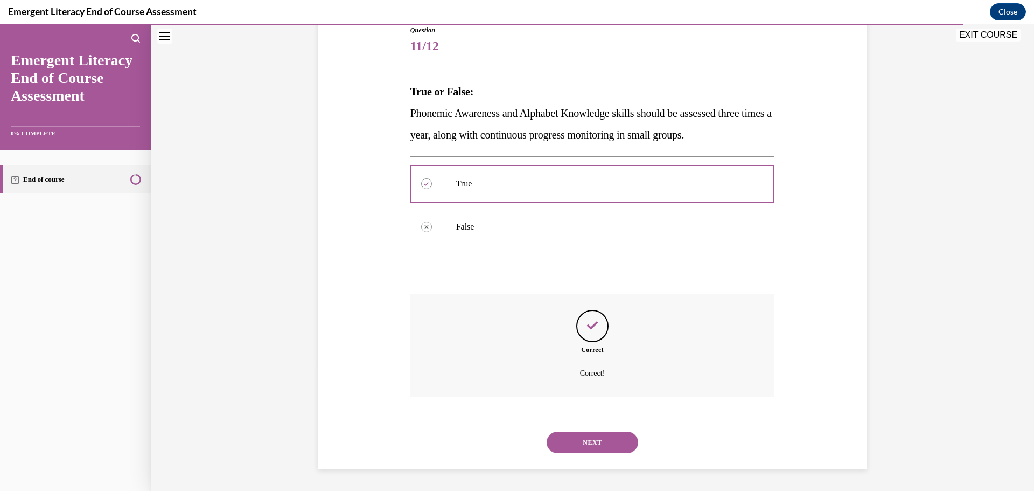
click at [597, 440] on button "NEXT" at bounding box center [593, 443] width 92 height 22
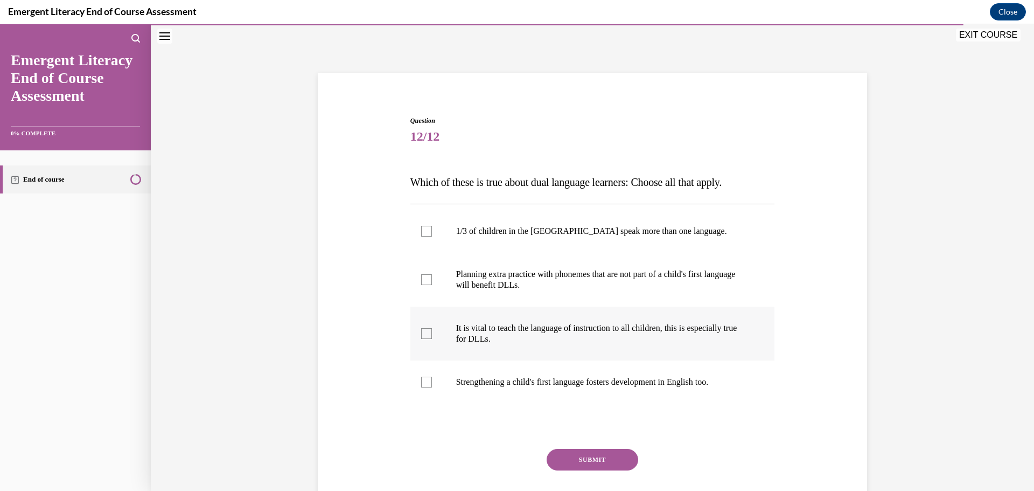
scroll to position [37, 0]
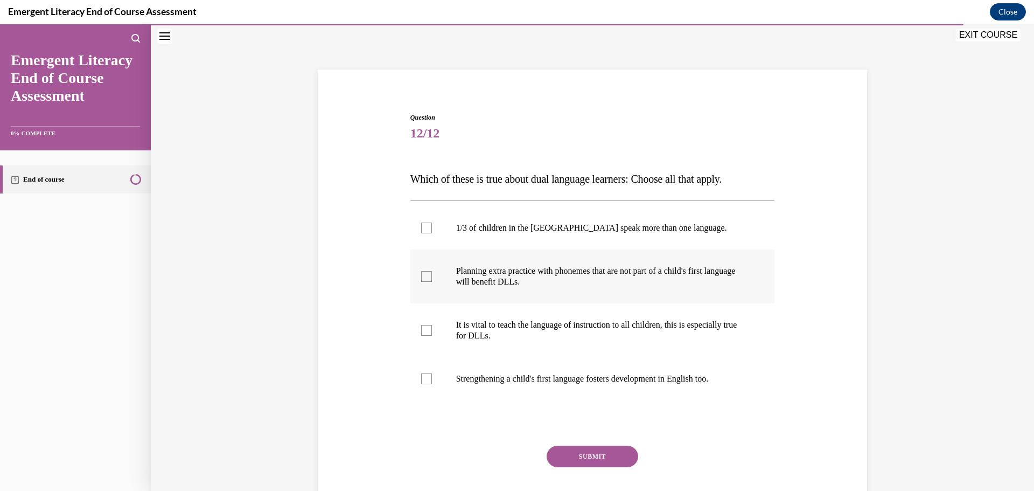
drag, startPoint x: 422, startPoint y: 228, endPoint x: 423, endPoint y: 268, distance: 40.4
click at [423, 232] on div at bounding box center [426, 228] width 11 height 11
click at [423, 232] on input "1/3 of children in the US speak more than one language." at bounding box center [426, 228] width 11 height 11
checkbox input "true"
click at [422, 277] on div at bounding box center [426, 276] width 11 height 11
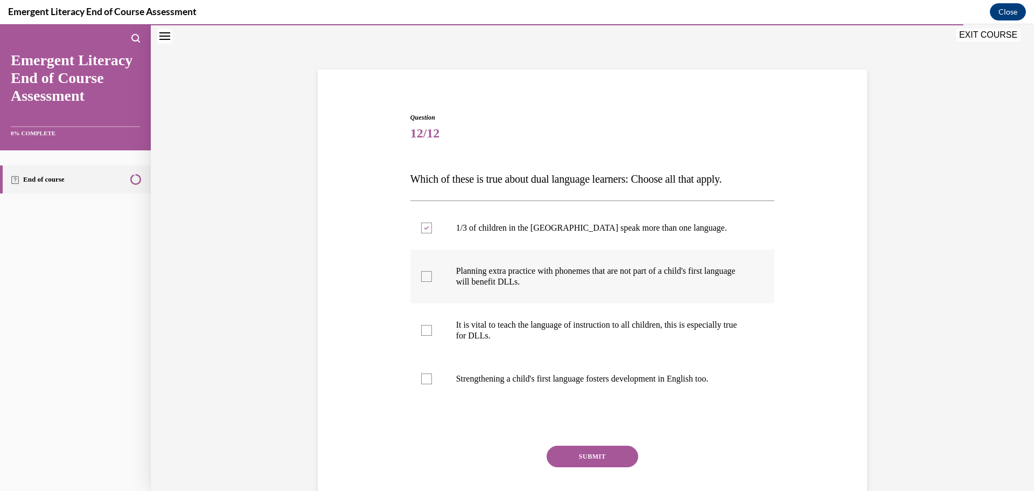
click at [422, 277] on input "Planning extra practice with phonemes that are not part of a child's first lang…" at bounding box center [426, 276] width 11 height 11
checkbox input "true"
drag, startPoint x: 421, startPoint y: 328, endPoint x: 426, endPoint y: 341, distance: 14.5
click at [423, 331] on div at bounding box center [426, 330] width 11 height 11
click at [423, 331] on input "It is vital to teach the language of instruction to all children, this is espec…" at bounding box center [426, 330] width 11 height 11
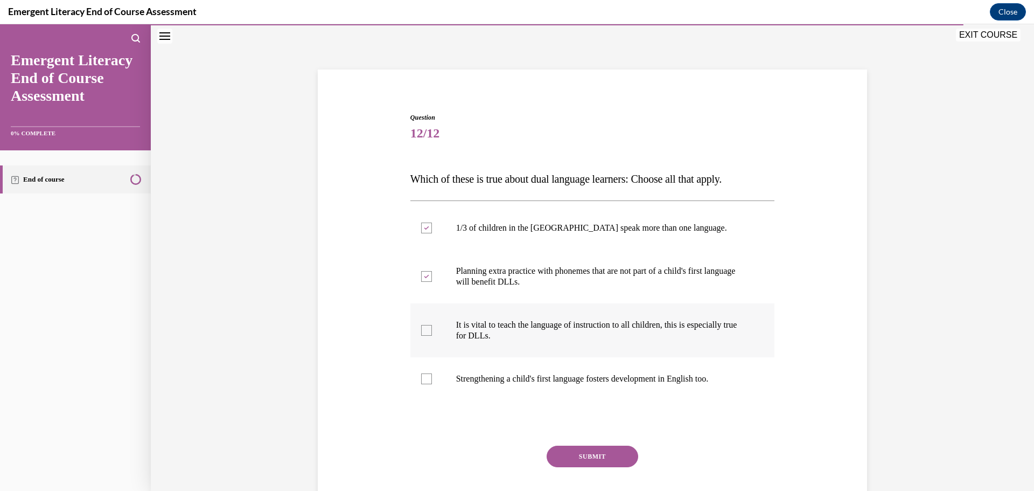
checkbox input "true"
drag, startPoint x: 425, startPoint y: 379, endPoint x: 447, endPoint y: 423, distance: 48.7
click at [426, 380] on div at bounding box center [426, 378] width 11 height 11
click at [426, 380] on input "Strengthening a child's first language fosters development in English too." at bounding box center [426, 378] width 11 height 11
checkbox input "true"
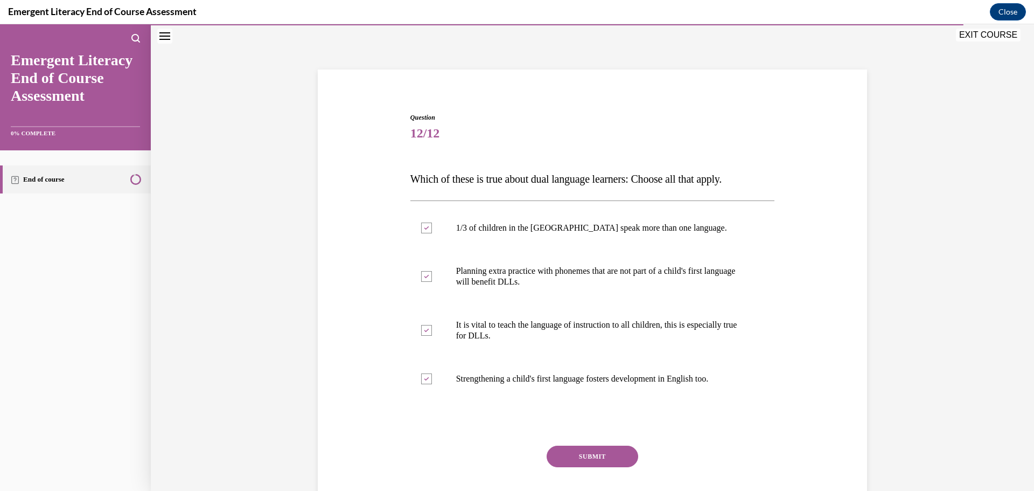
click at [590, 459] on button "SUBMIT" at bounding box center [593, 457] width 92 height 22
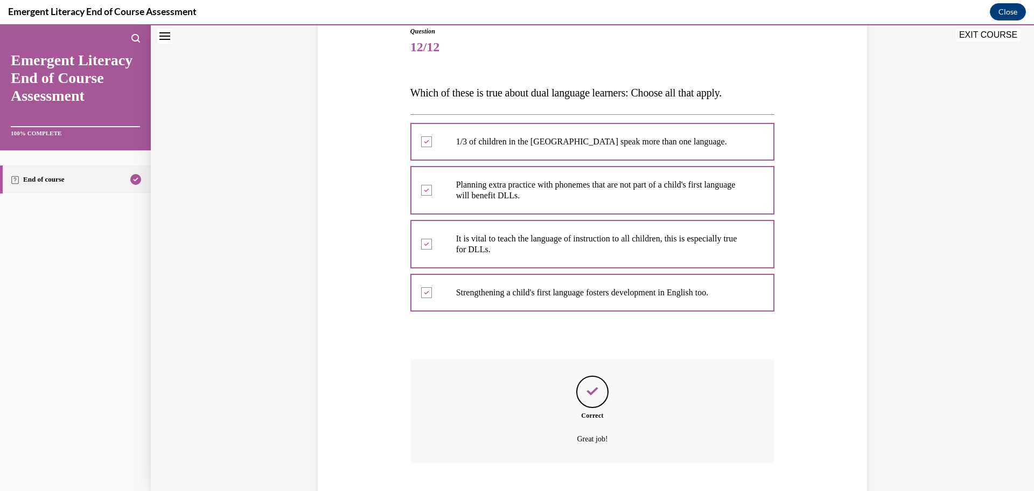
scroll to position [189, 0]
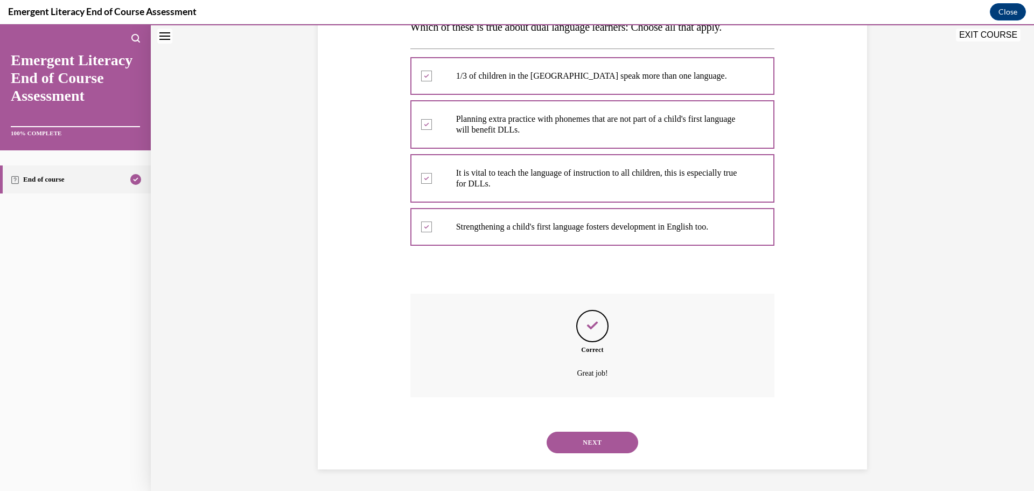
drag, startPoint x: 594, startPoint y: 436, endPoint x: 594, endPoint y: 443, distance: 7.0
click at [594, 437] on button "NEXT" at bounding box center [593, 443] width 92 height 22
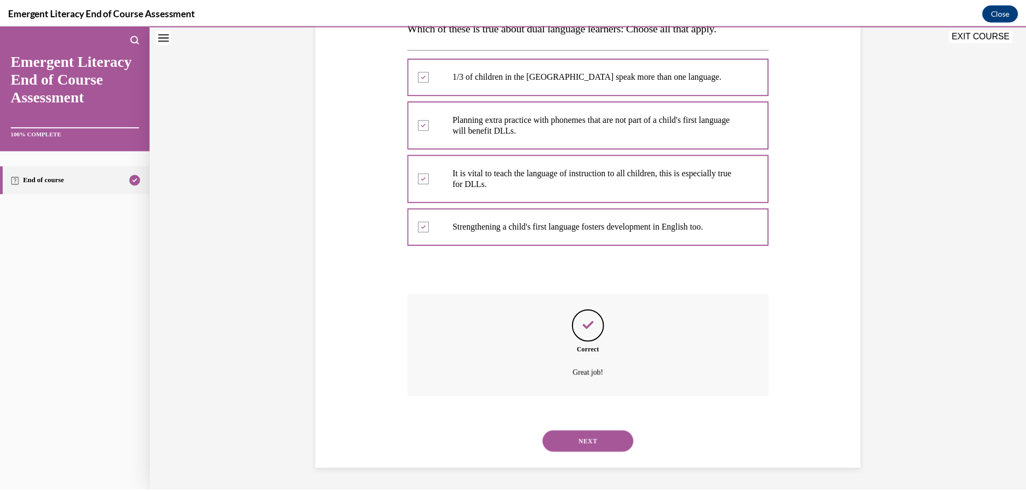
scroll to position [86, 0]
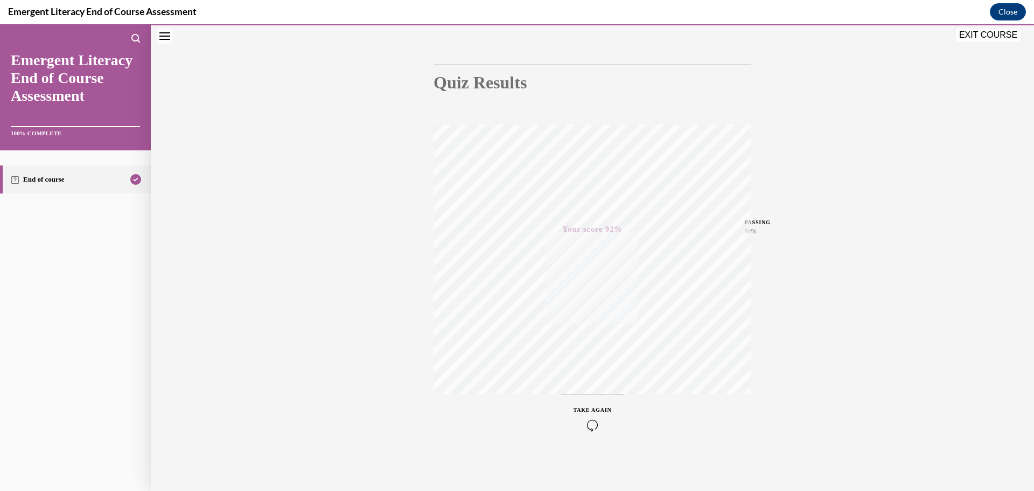
click at [992, 32] on button "EXIT COURSE" at bounding box center [988, 35] width 65 height 13
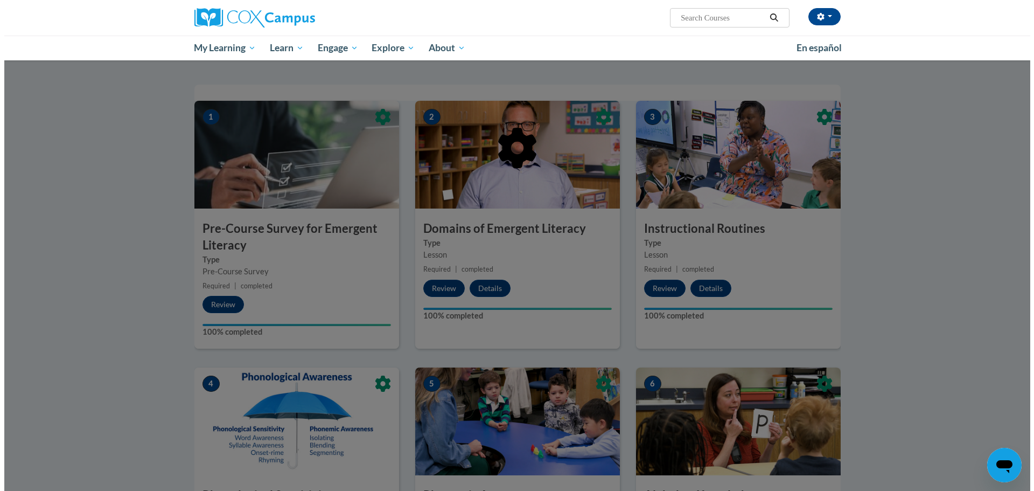
scroll to position [54, 0]
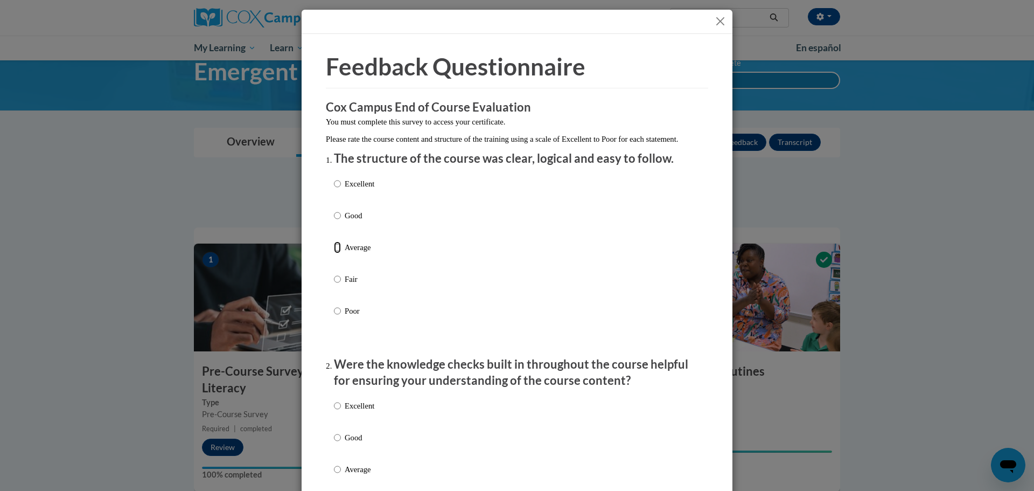
click at [334, 253] on input "Average" at bounding box center [337, 247] width 7 height 12
radio input "true"
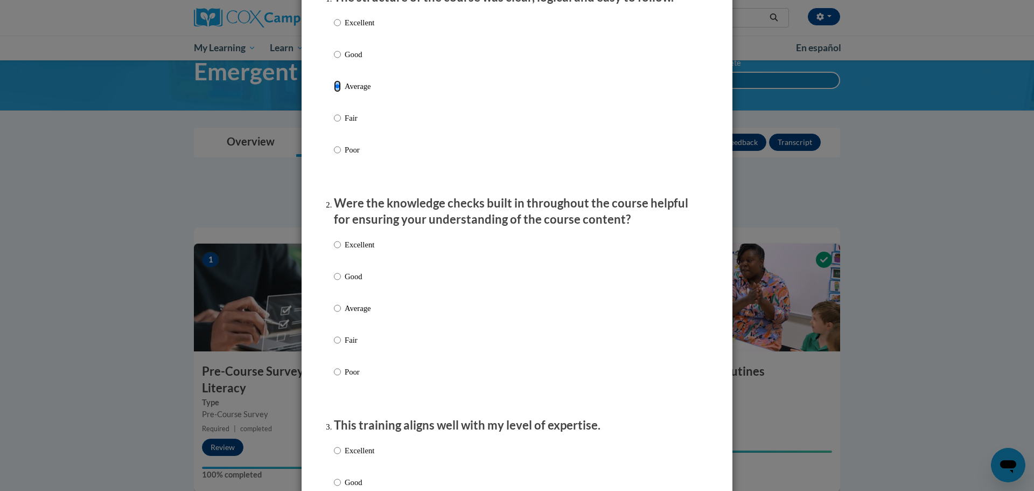
scroll to position [162, 0]
click at [334, 314] on input "Average" at bounding box center [337, 308] width 7 height 12
radio input "true"
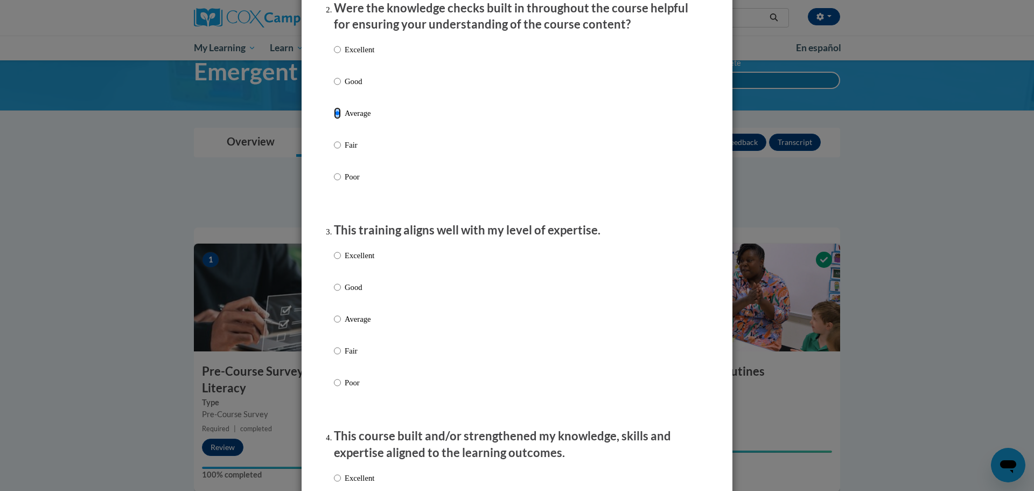
scroll to position [377, 0]
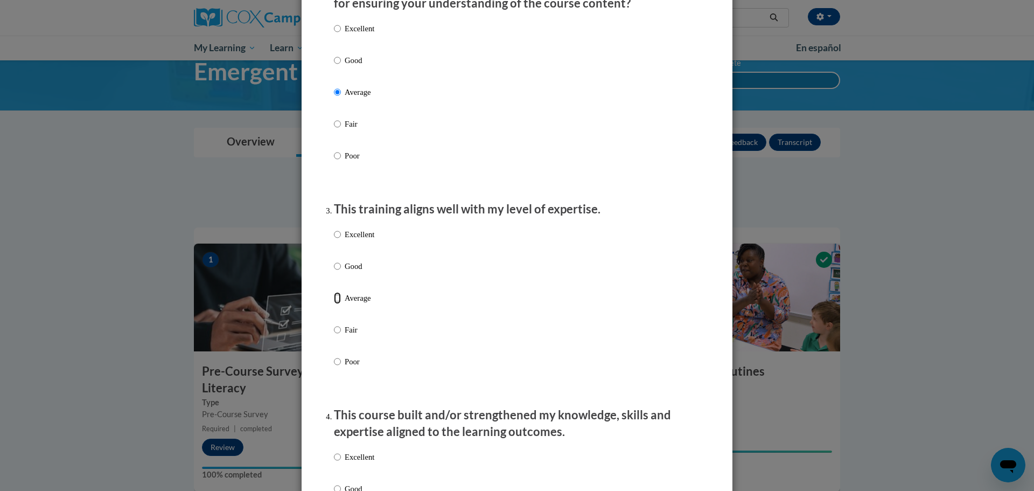
click at [334, 304] on input "Average" at bounding box center [337, 298] width 7 height 12
radio input "true"
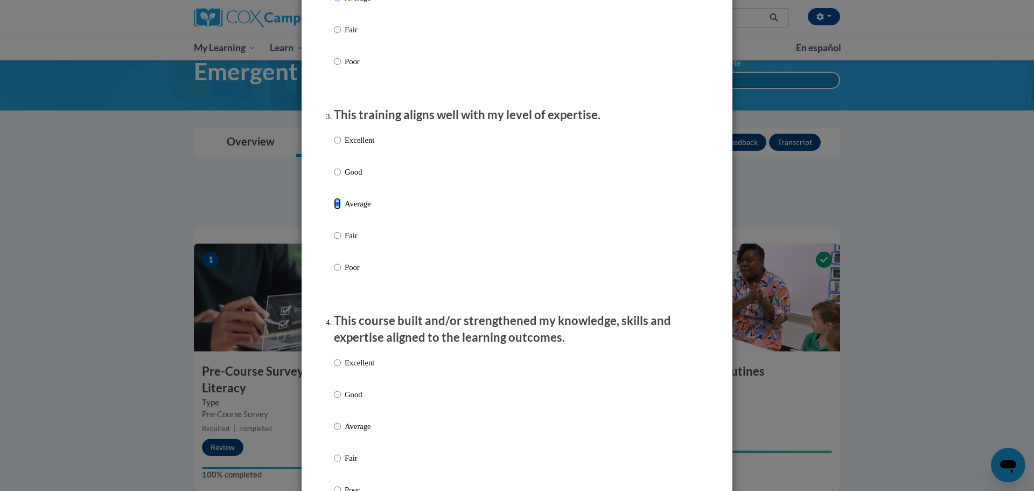
scroll to position [593, 0]
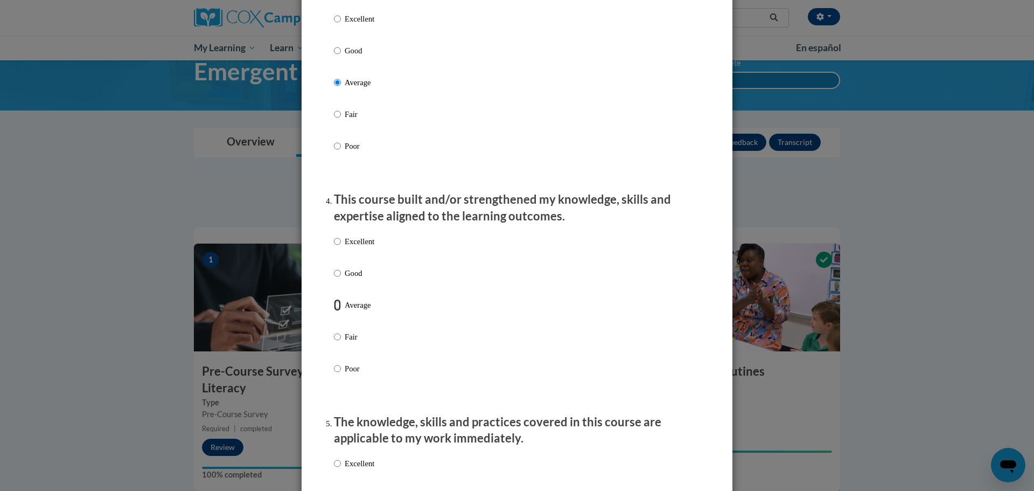
click at [334, 311] on input "Average" at bounding box center [337, 305] width 7 height 12
radio input "true"
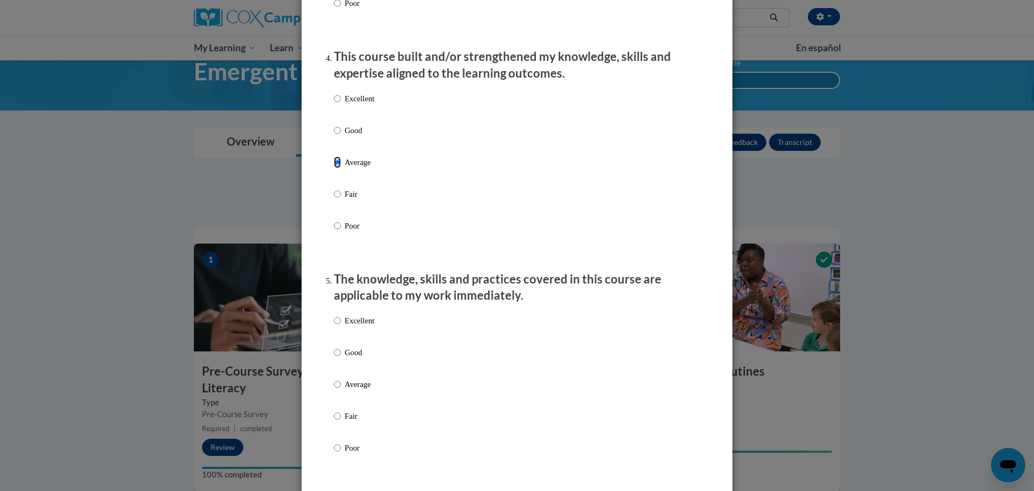
scroll to position [916, 0]
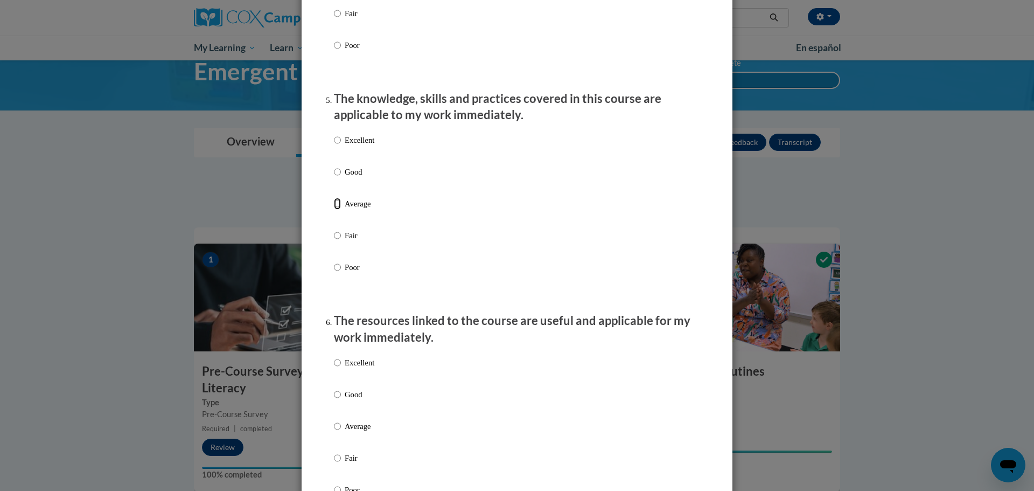
drag, startPoint x: 332, startPoint y: 211, endPoint x: 337, endPoint y: 218, distance: 7.8
click at [334, 210] on input "Average" at bounding box center [337, 204] width 7 height 12
radio input "true"
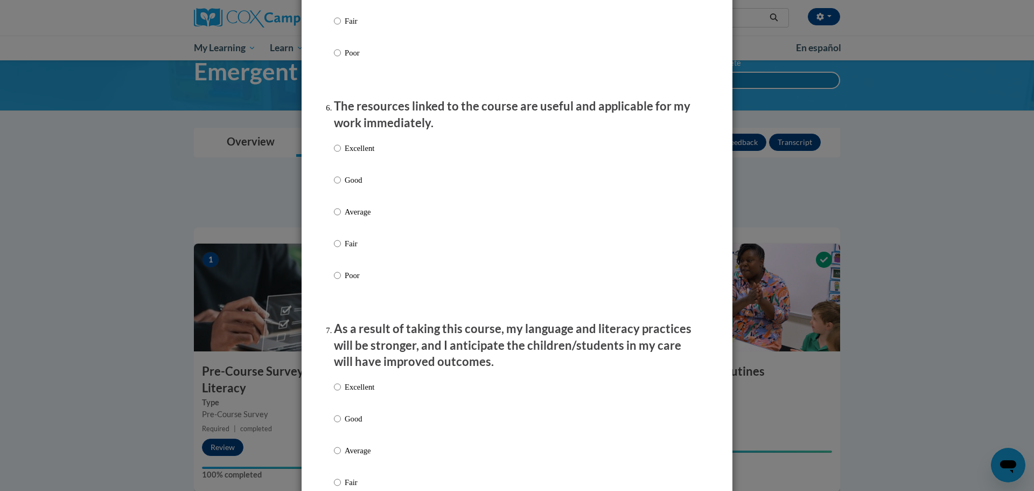
scroll to position [1131, 0]
click at [334, 217] on input "Average" at bounding box center [337, 211] width 7 height 12
radio input "true"
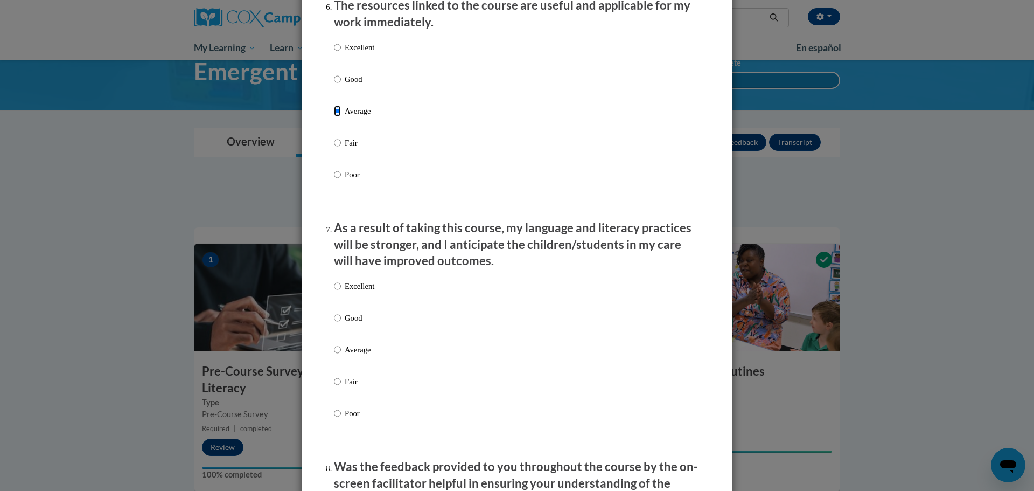
scroll to position [1401, 0]
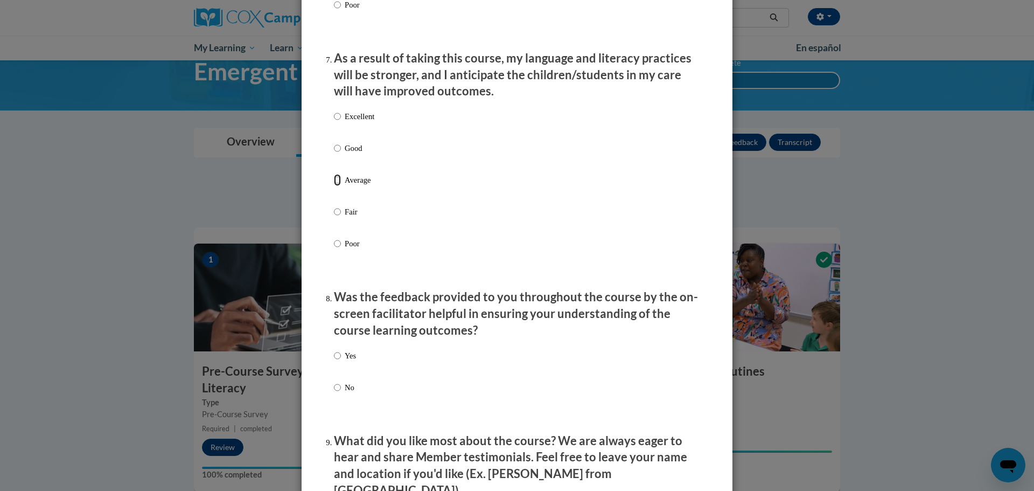
click at [334, 186] on input "Average" at bounding box center [337, 180] width 7 height 12
radio input "true"
click at [334, 393] on input "No" at bounding box center [337, 387] width 7 height 12
radio input "true"
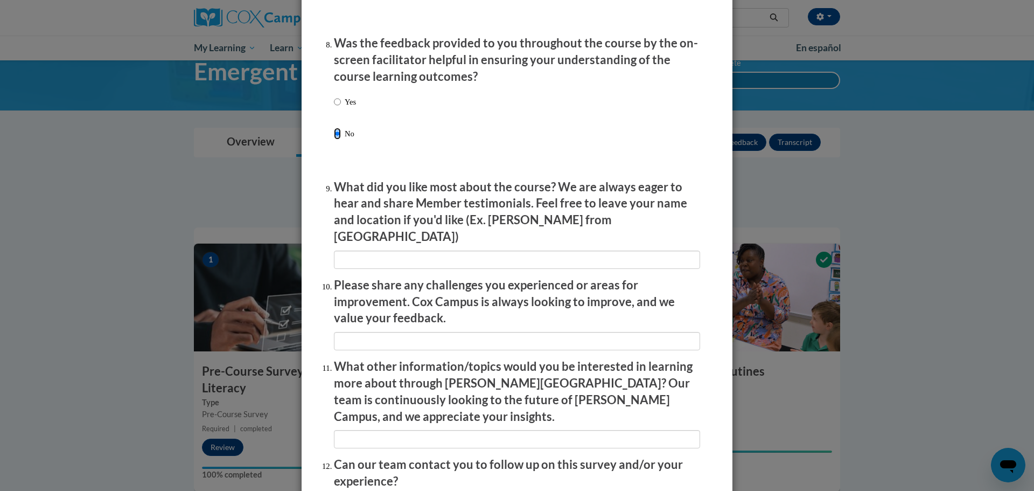
scroll to position [1670, 0]
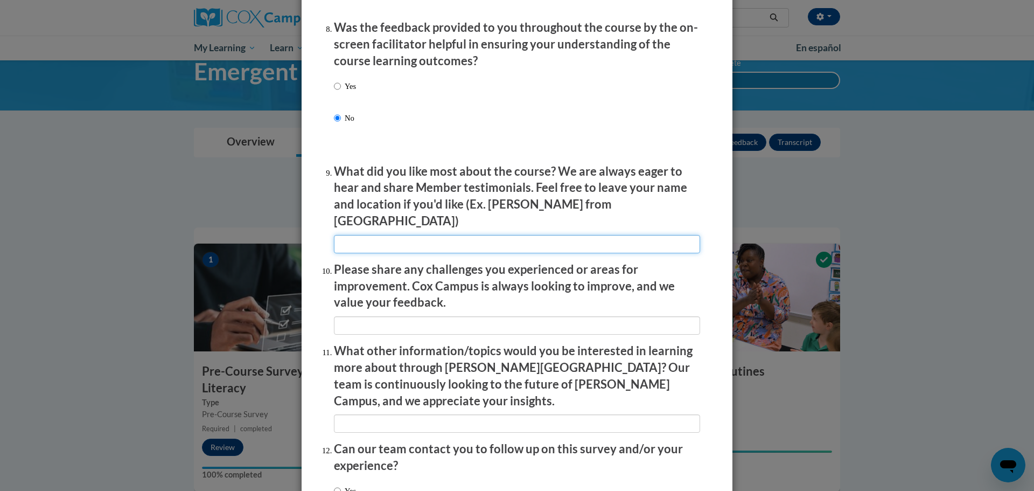
click at [372, 242] on input "textbox" at bounding box center [517, 244] width 366 height 18
type input "n/a"
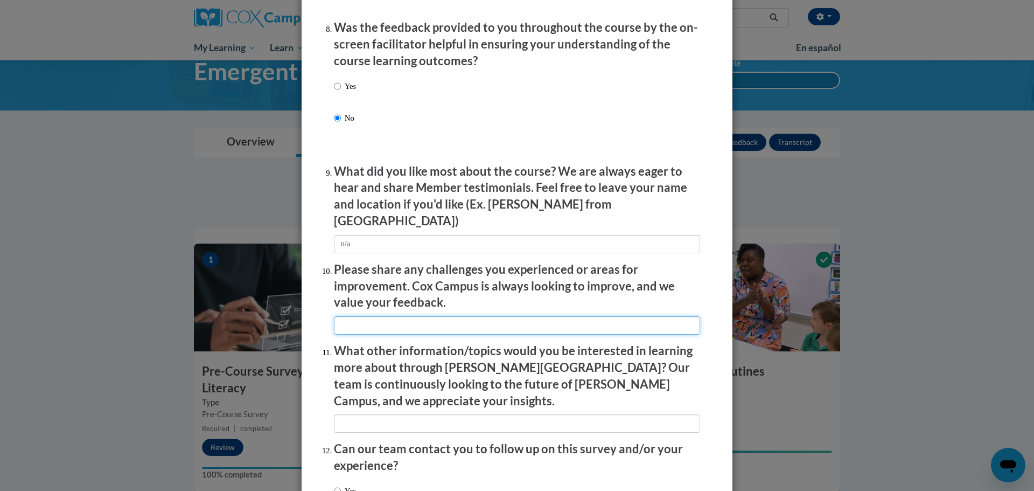
click at [427, 316] on input "textbox" at bounding box center [517, 325] width 366 height 18
click at [526, 316] on input "textbox" at bounding box center [517, 325] width 366 height 18
type input "n/a"
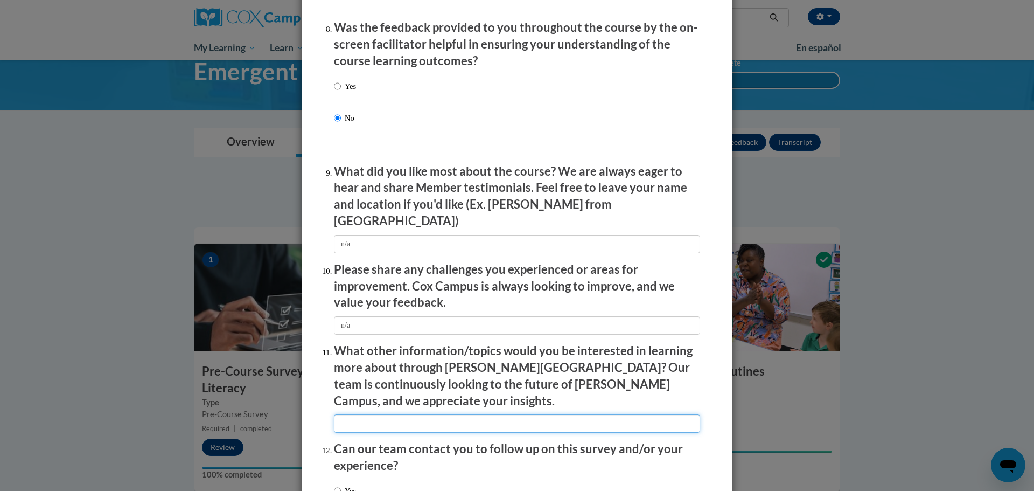
click at [488, 414] on input "textbox" at bounding box center [517, 423] width 366 height 18
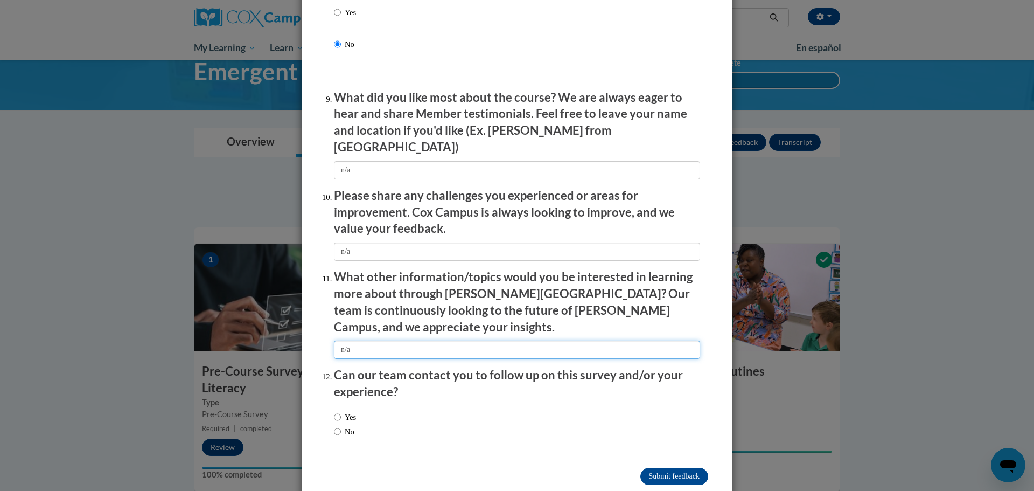
scroll to position [1748, 0]
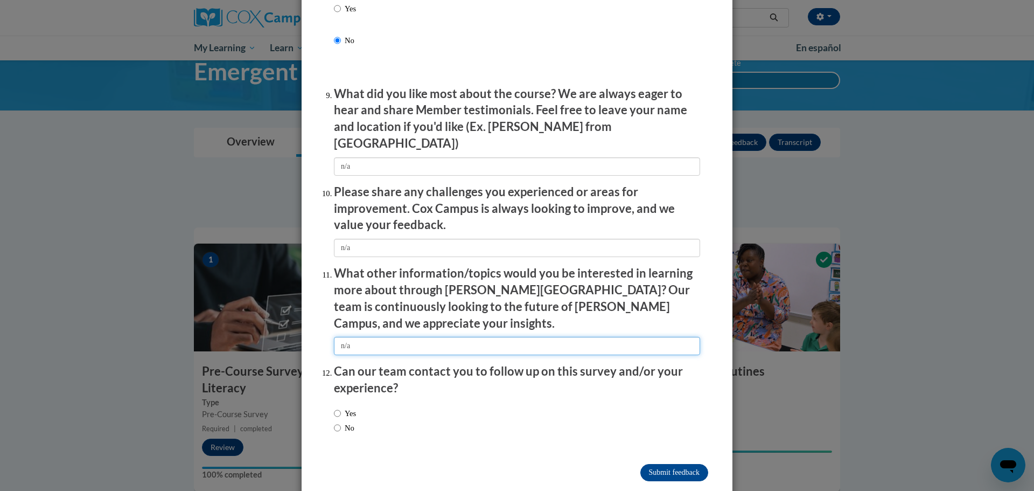
type input "n/a"
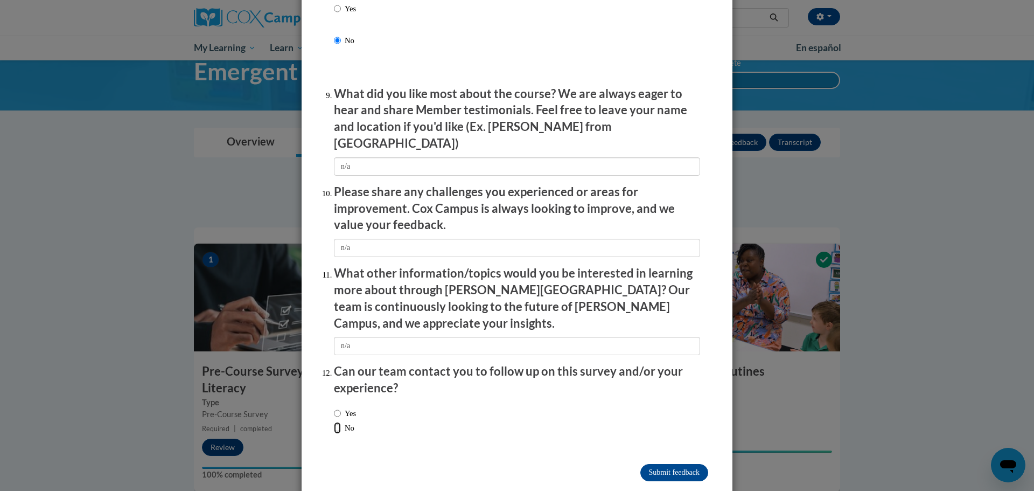
click at [335, 422] on input "No" at bounding box center [337, 428] width 7 height 12
radio input "true"
click at [670, 464] on input "Submit feedback" at bounding box center [675, 472] width 68 height 17
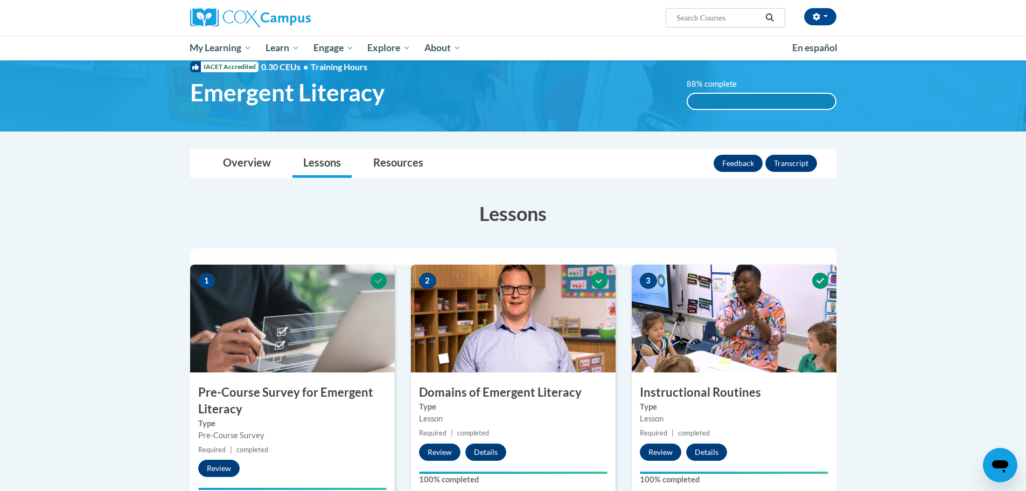
scroll to position [0, 0]
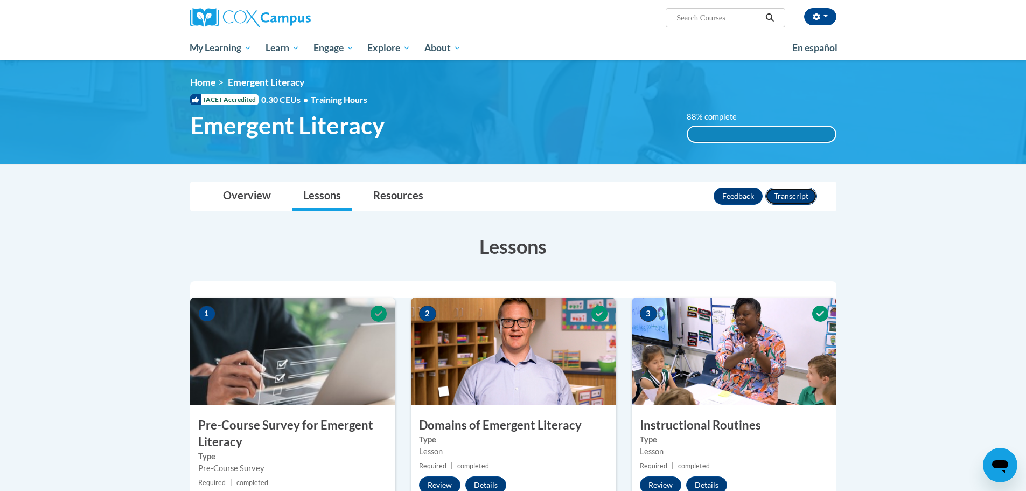
click at [798, 192] on button "Transcript" at bounding box center [792, 195] width 52 height 17
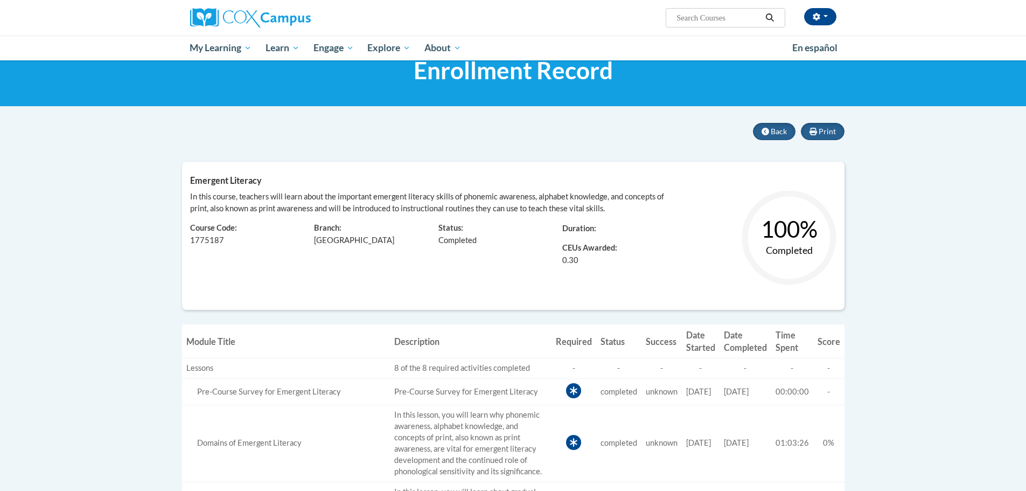
scroll to position [34, 0]
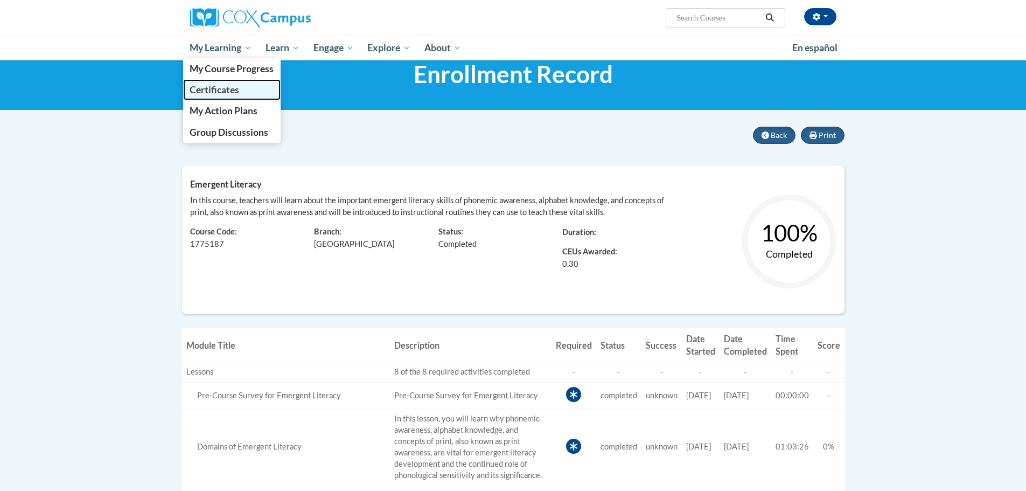
click at [233, 91] on span "Certificates" at bounding box center [215, 89] width 50 height 11
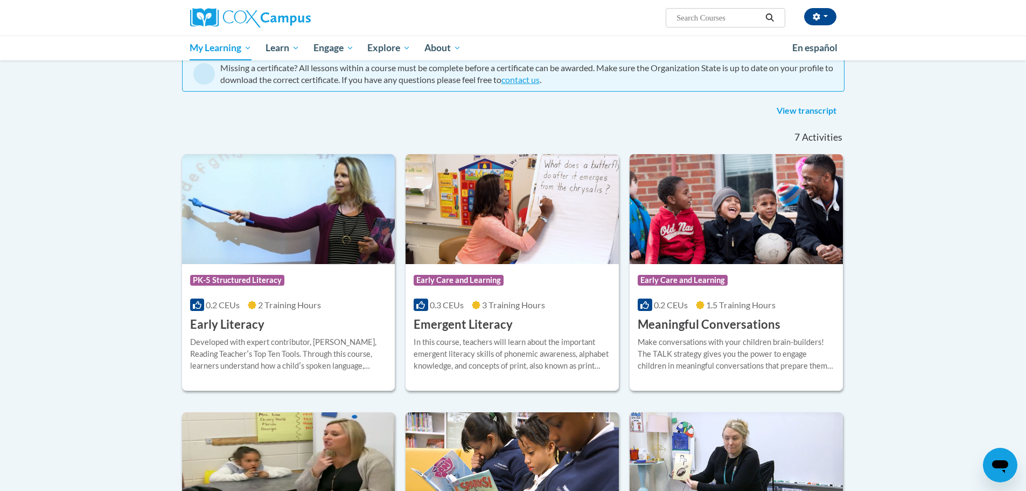
scroll to position [108, 0]
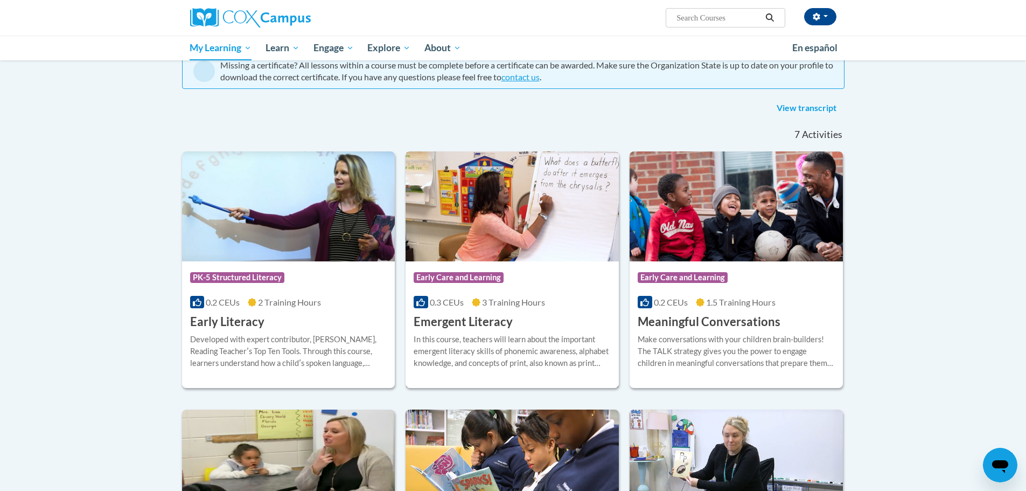
click at [463, 279] on span "Early Care and Learning" at bounding box center [459, 277] width 90 height 11
